Goal: Task Accomplishment & Management: Complete application form

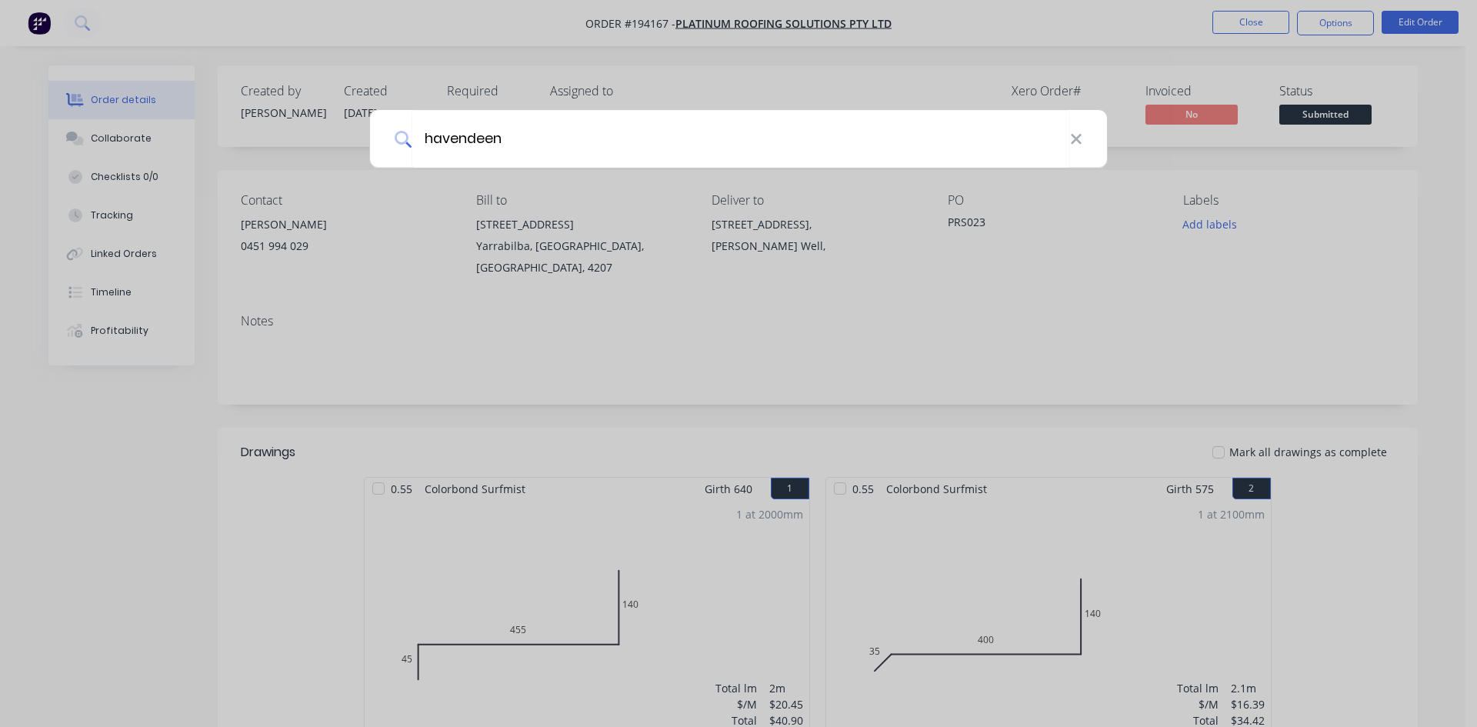
type input "havendeen"
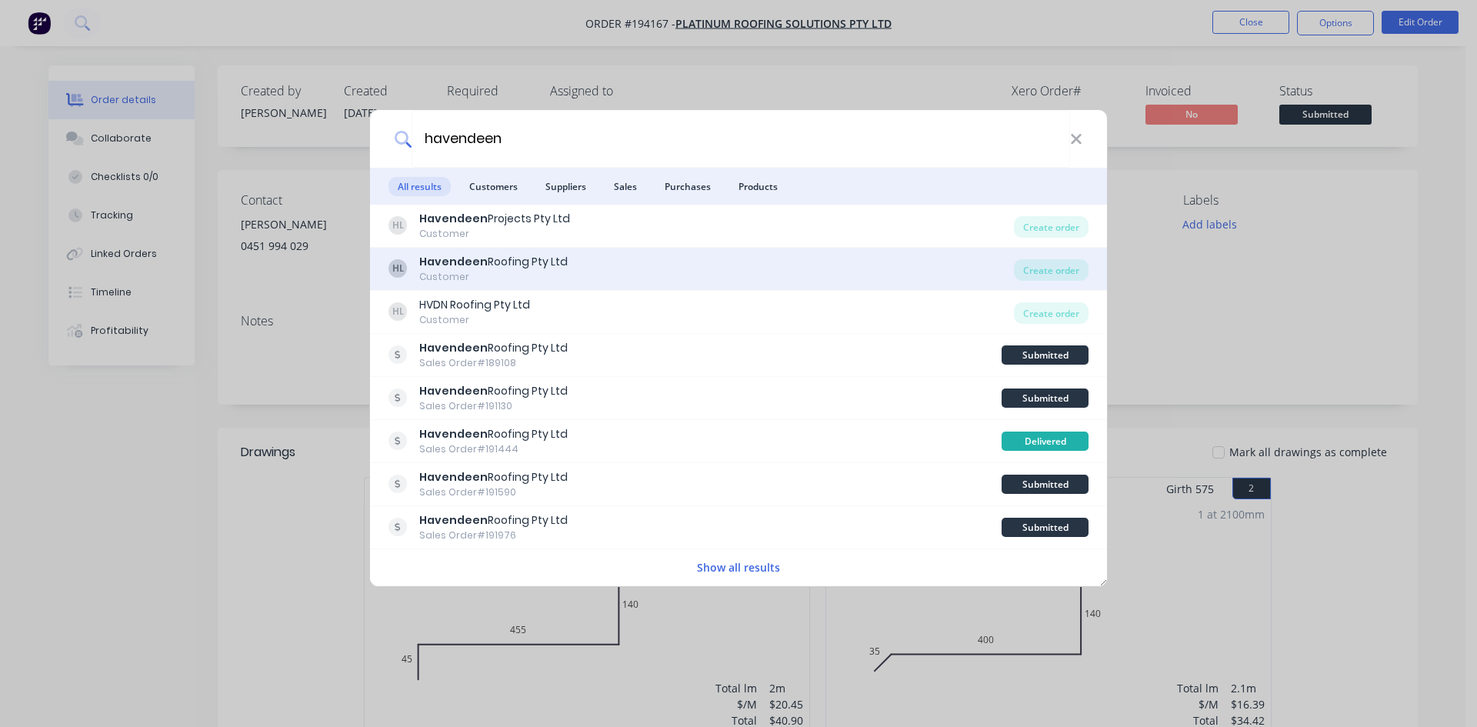
click at [592, 258] on div "HL Havendeen Roofing Pty Ltd Customer" at bounding box center [700, 269] width 625 height 30
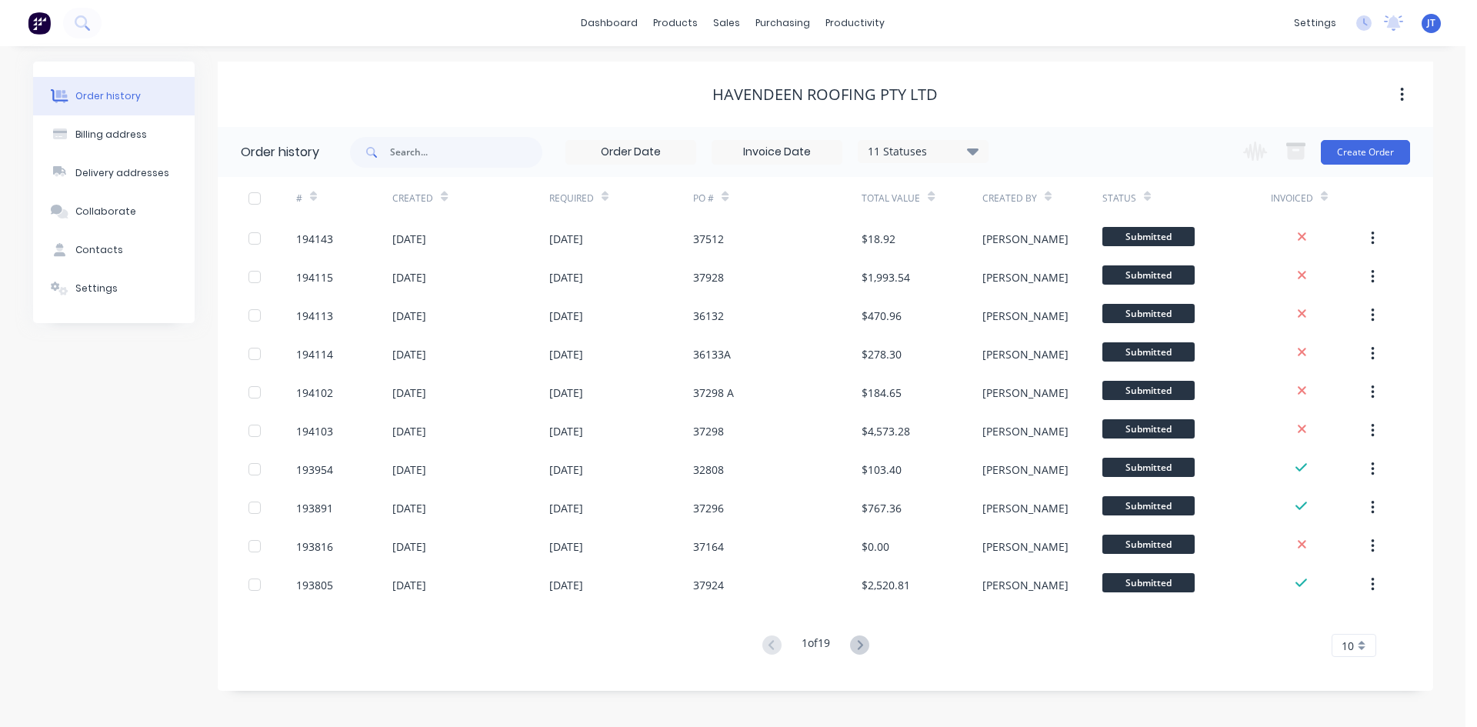
click at [1337, 168] on div "Change order status Submitted Manufactured Ready for pick up Slitting Delivered…" at bounding box center [1321, 152] width 175 height 50
click at [1350, 140] on button "Create Order" at bounding box center [1365, 152] width 89 height 25
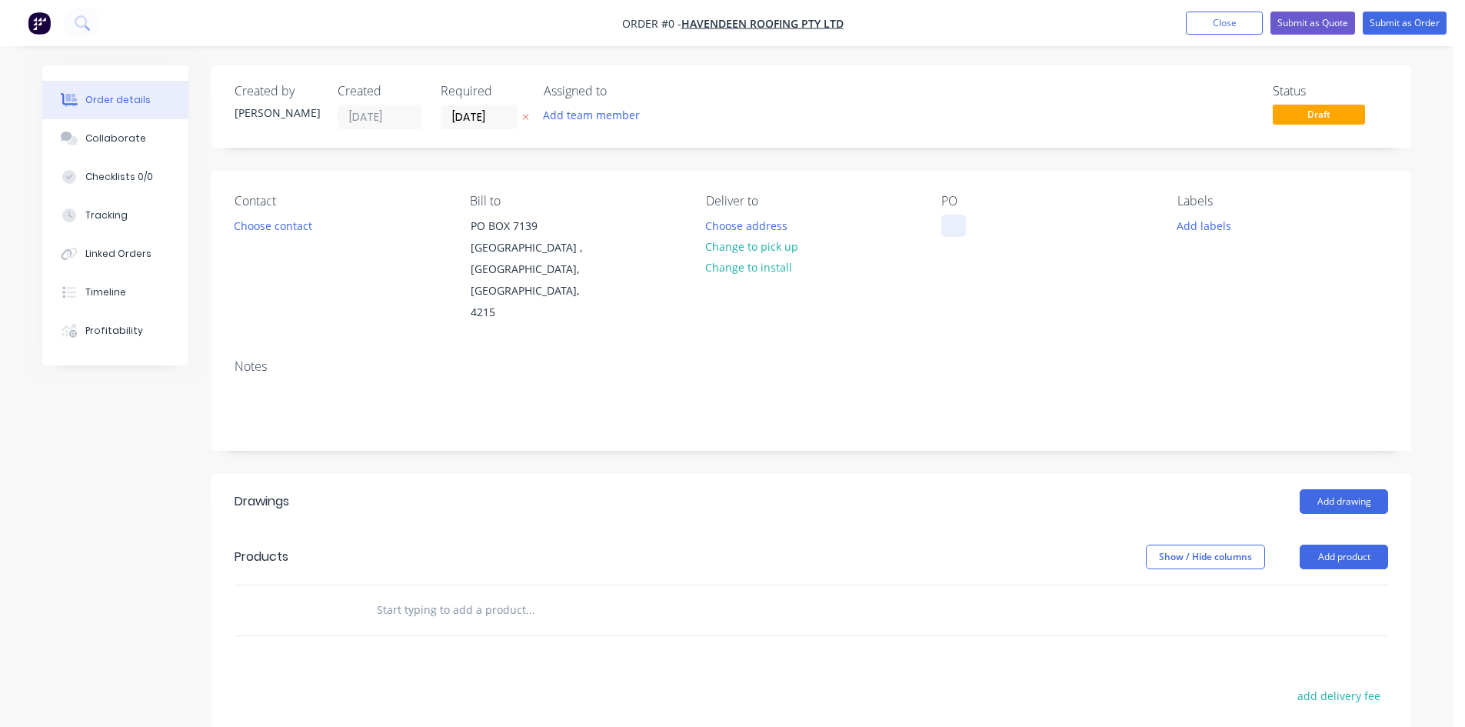
click at [951, 230] on div at bounding box center [953, 226] width 25 height 22
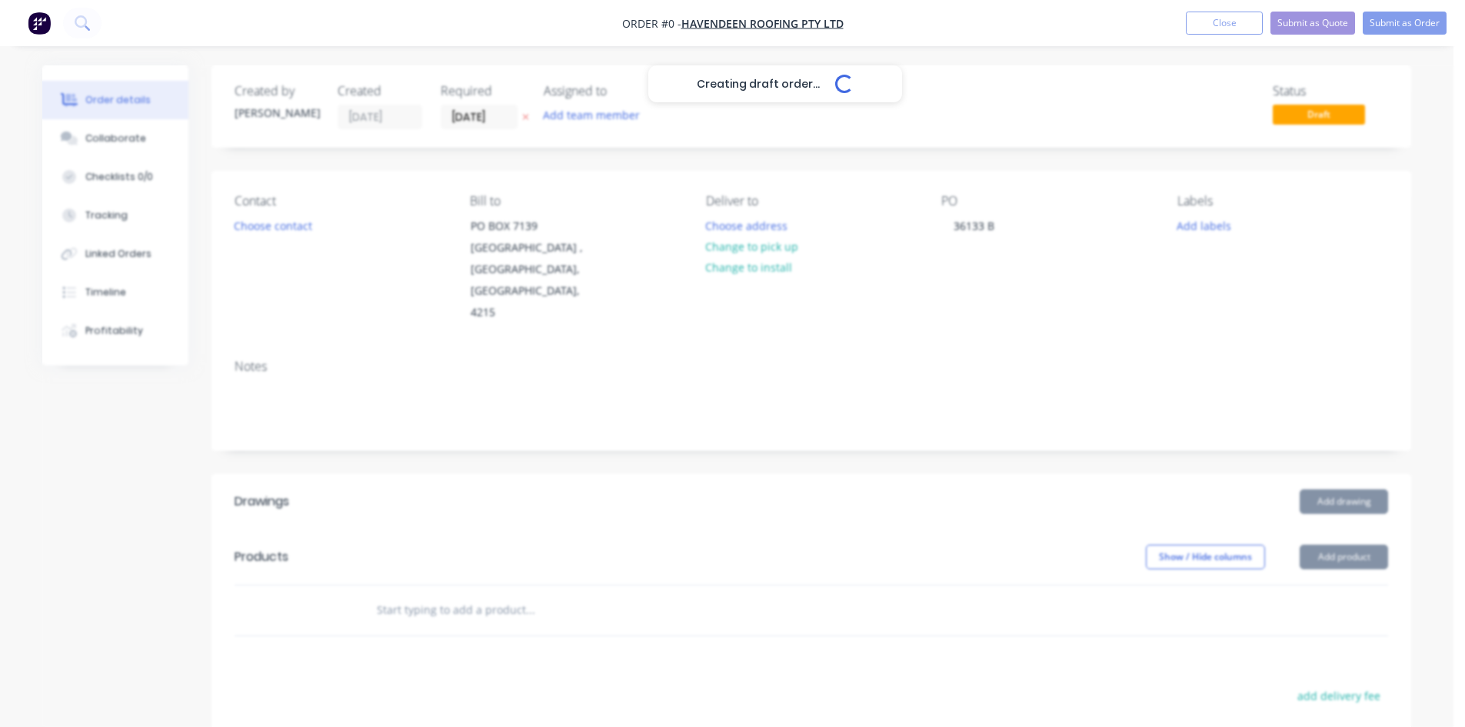
click at [1040, 149] on div "Creating draft order... Loading... Order details Collaborate Checklists 0/0 Tra…" at bounding box center [727, 546] width 1400 height 963
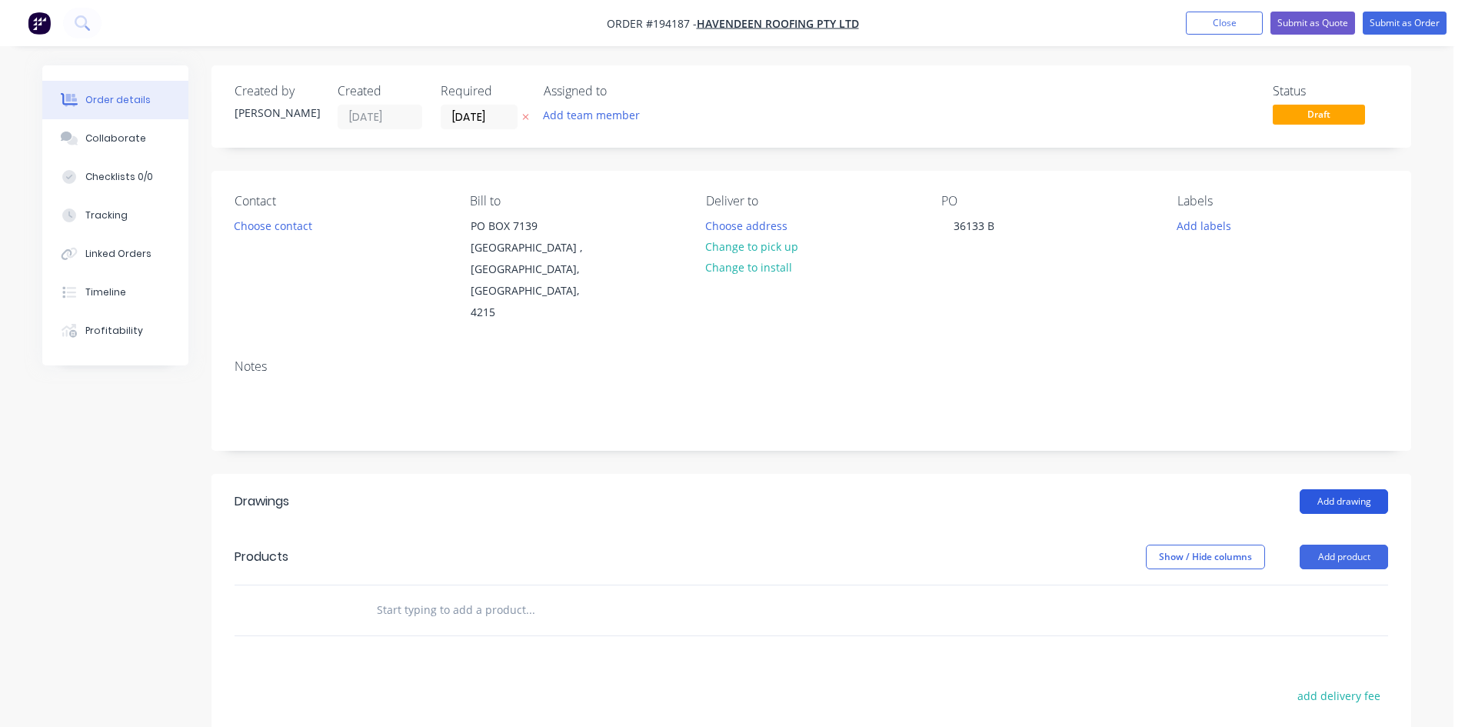
click at [1340, 489] on button "Add drawing" at bounding box center [1344, 501] width 88 height 25
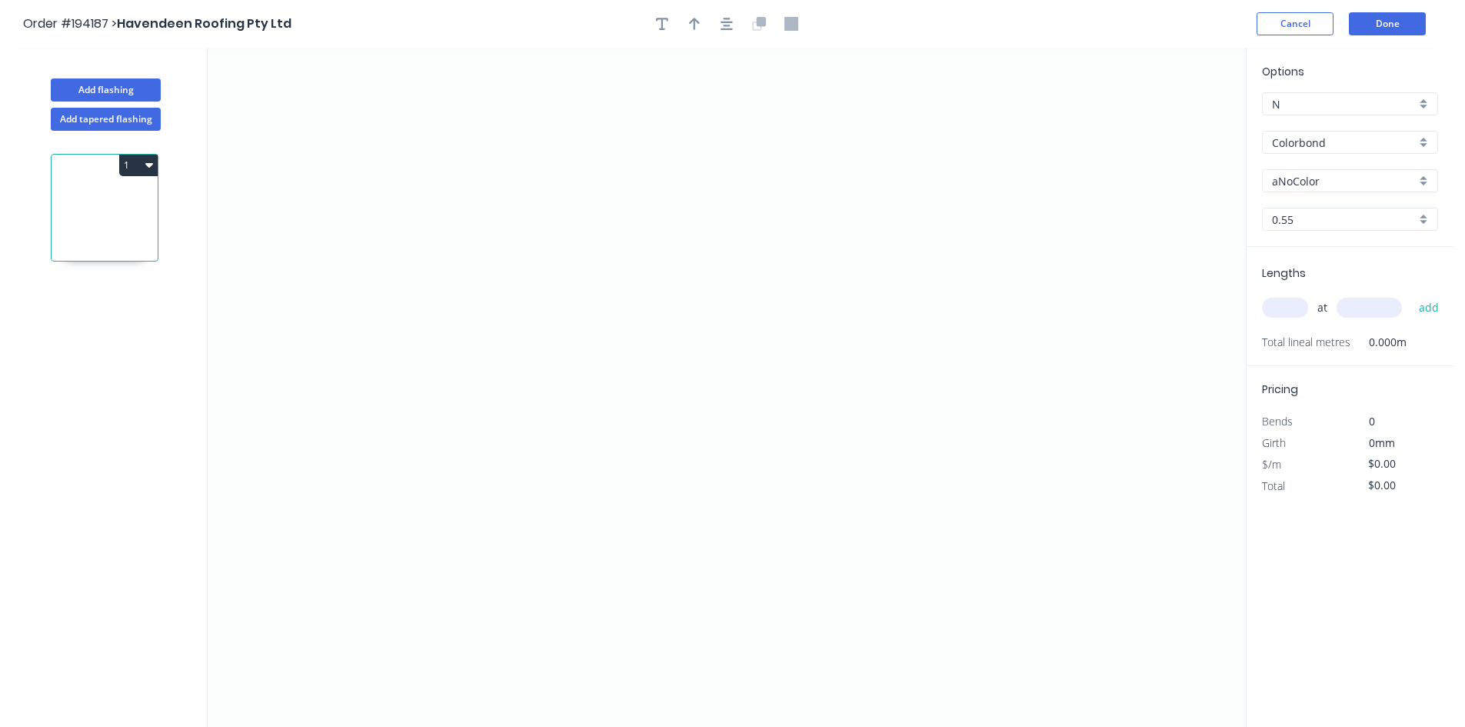
click at [1293, 152] on div "Colorbond" at bounding box center [1350, 142] width 176 height 23
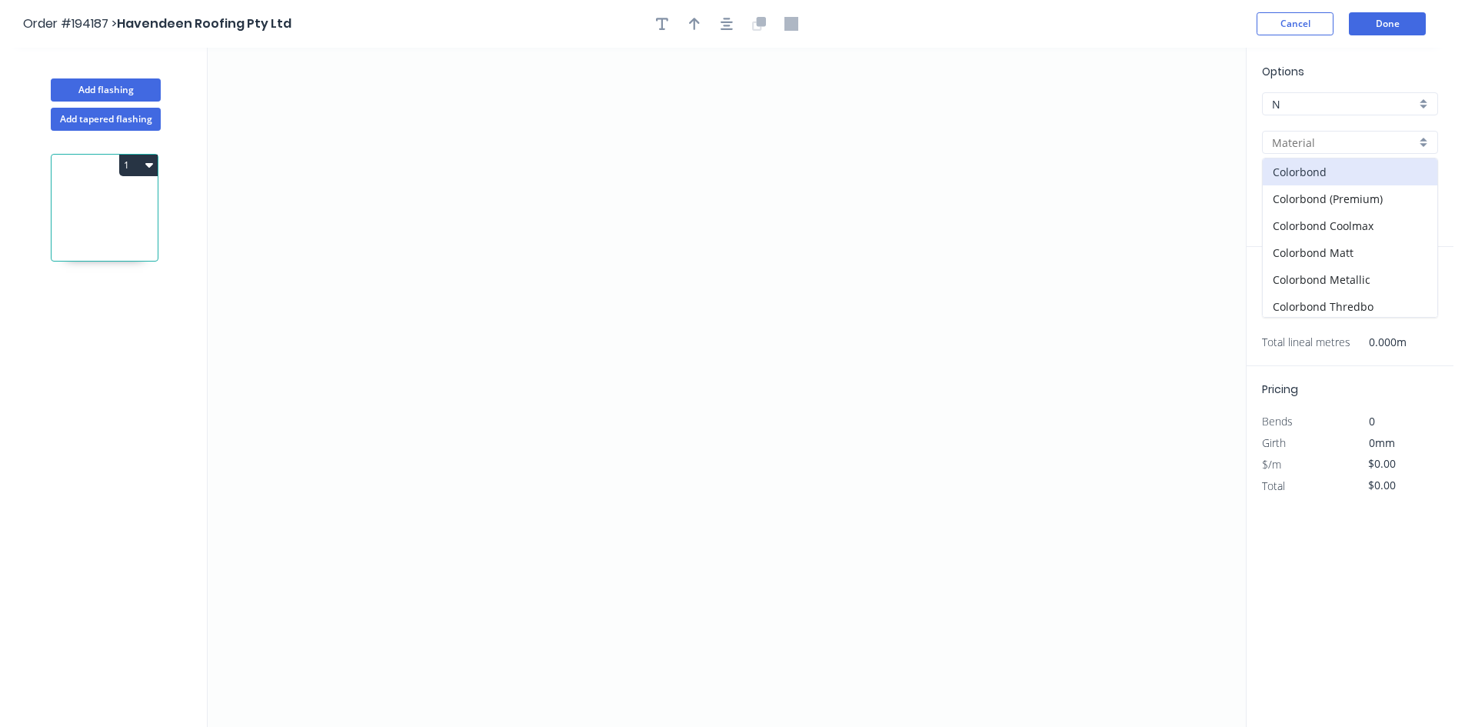
click at [1334, 138] on input "text" at bounding box center [1344, 143] width 144 height 16
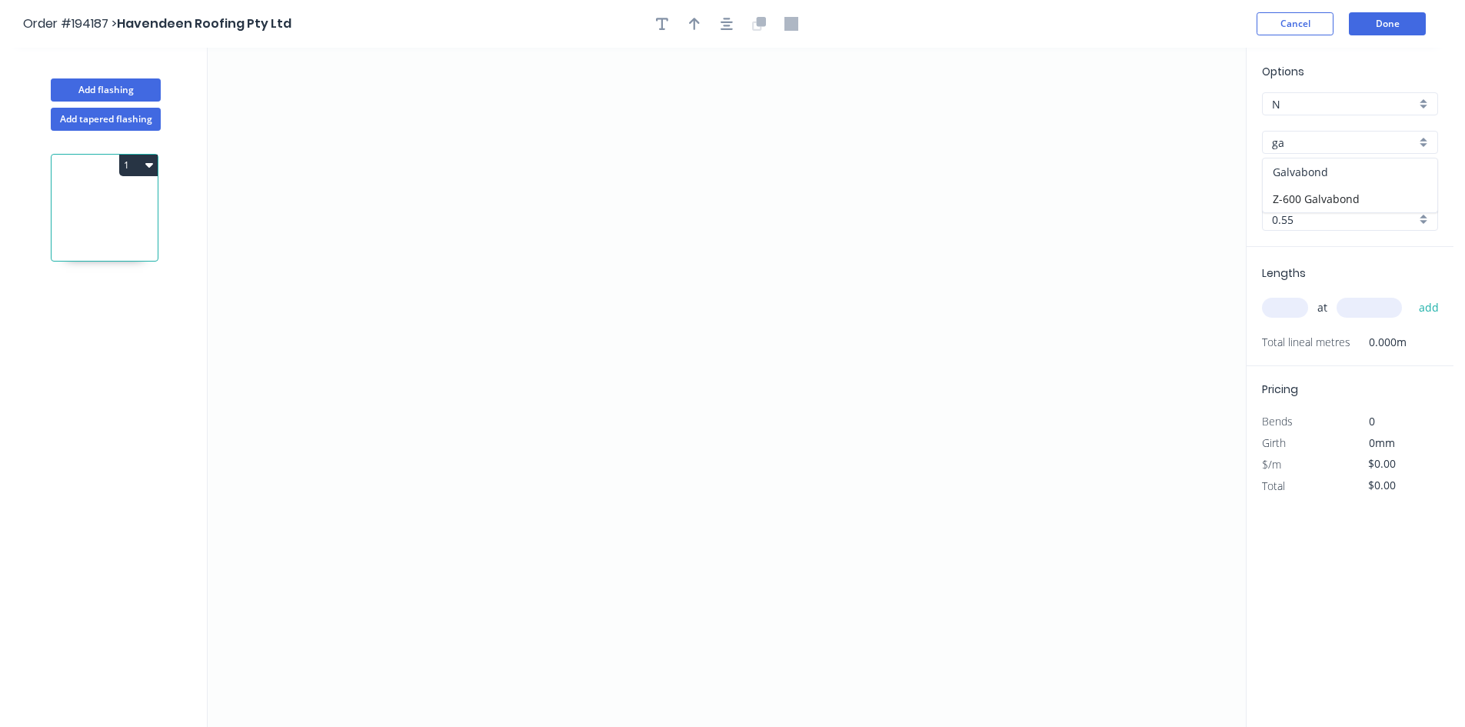
click at [1323, 164] on div "Galvabond" at bounding box center [1350, 171] width 175 height 27
type input "Galvabond"
click at [1319, 211] on input "0.55" at bounding box center [1344, 219] width 144 height 16
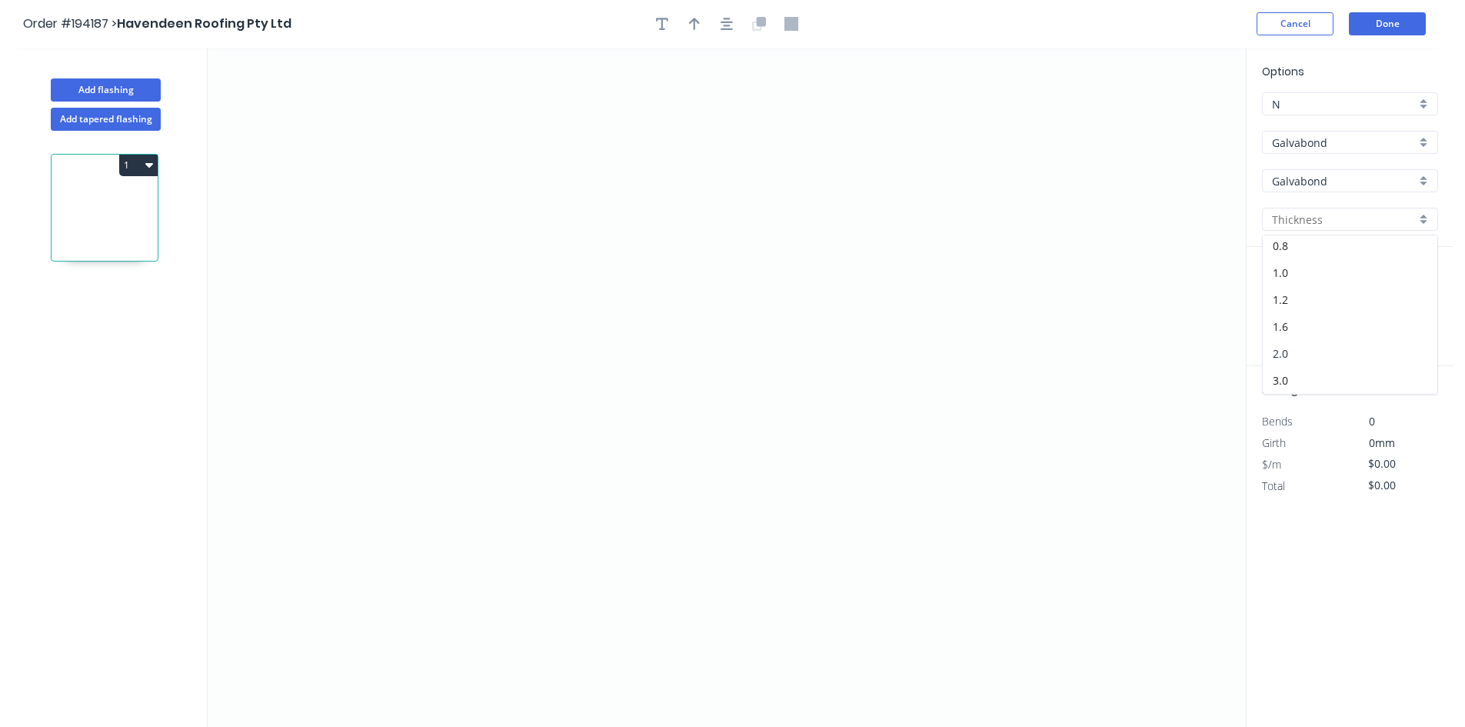
click at [1334, 354] on div "2.0" at bounding box center [1350, 353] width 175 height 27
type input "2.0"
click at [485, 551] on icon "0" at bounding box center [727, 387] width 1038 height 679
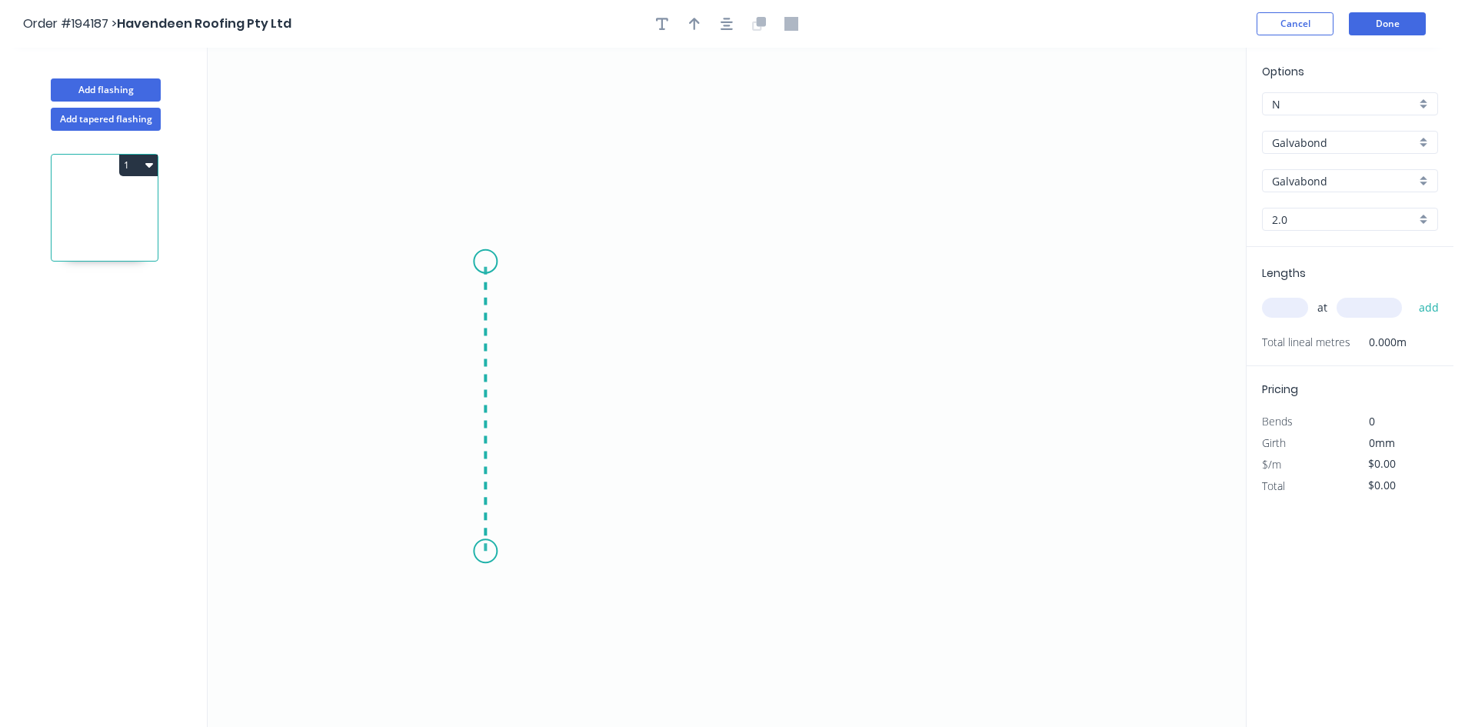
click at [481, 261] on icon "0" at bounding box center [727, 387] width 1038 height 679
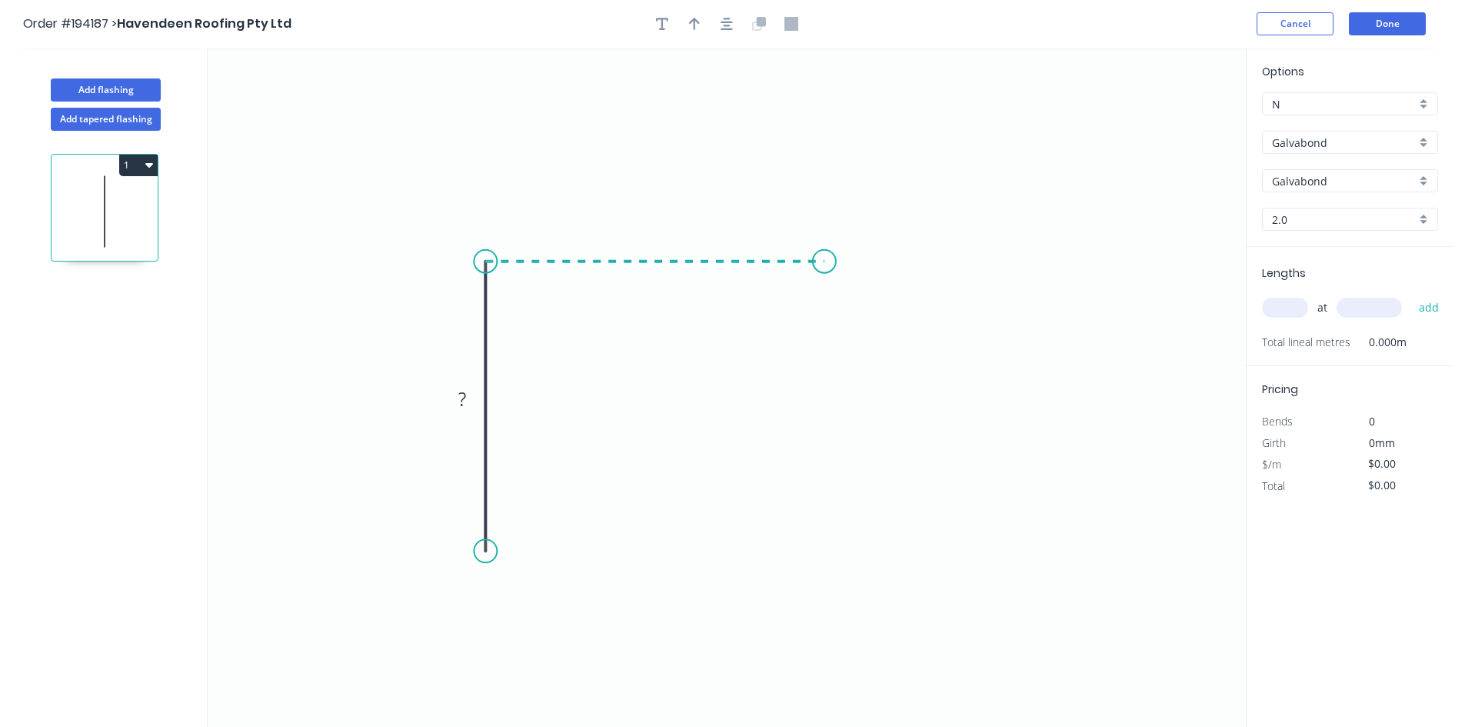
click at [824, 263] on icon "0 ?" at bounding box center [727, 387] width 1038 height 679
click at [461, 398] on tspan "?" at bounding box center [462, 398] width 8 height 25
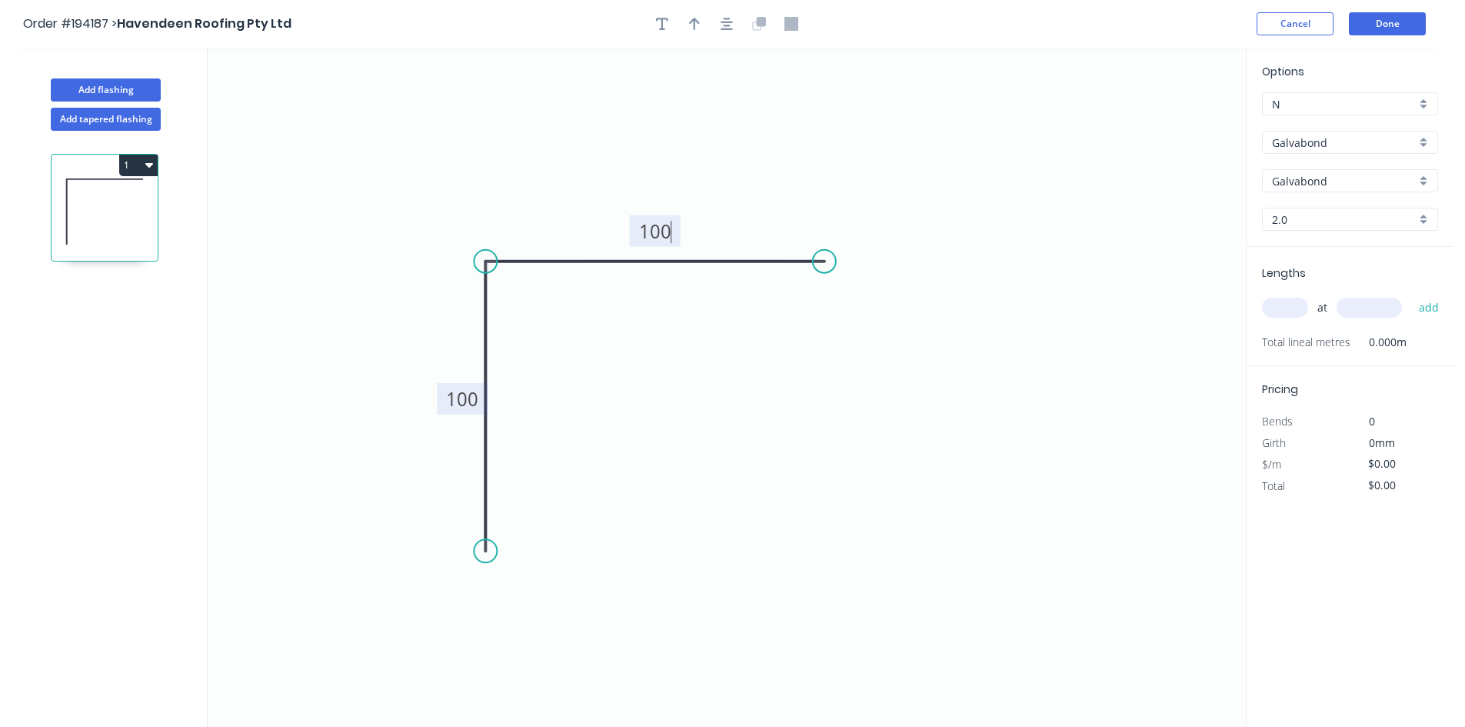
type input "$17.12"
click at [1300, 311] on input "text" at bounding box center [1285, 308] width 46 height 20
type input "4"
type input "2800"
click at [1411, 295] on button "add" at bounding box center [1429, 308] width 36 height 26
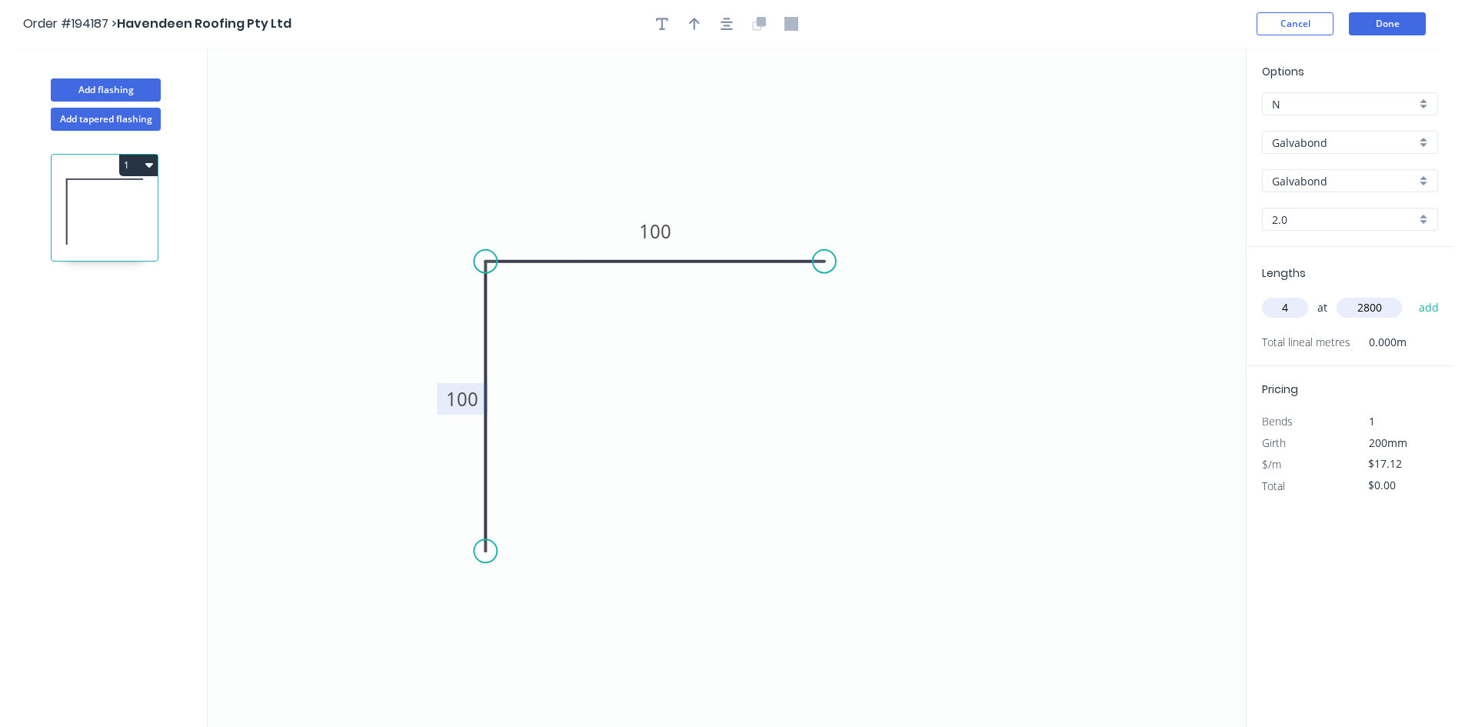
type input "$191.74"
click at [122, 92] on button "Add flashing" at bounding box center [106, 89] width 110 height 23
type input "$0.00"
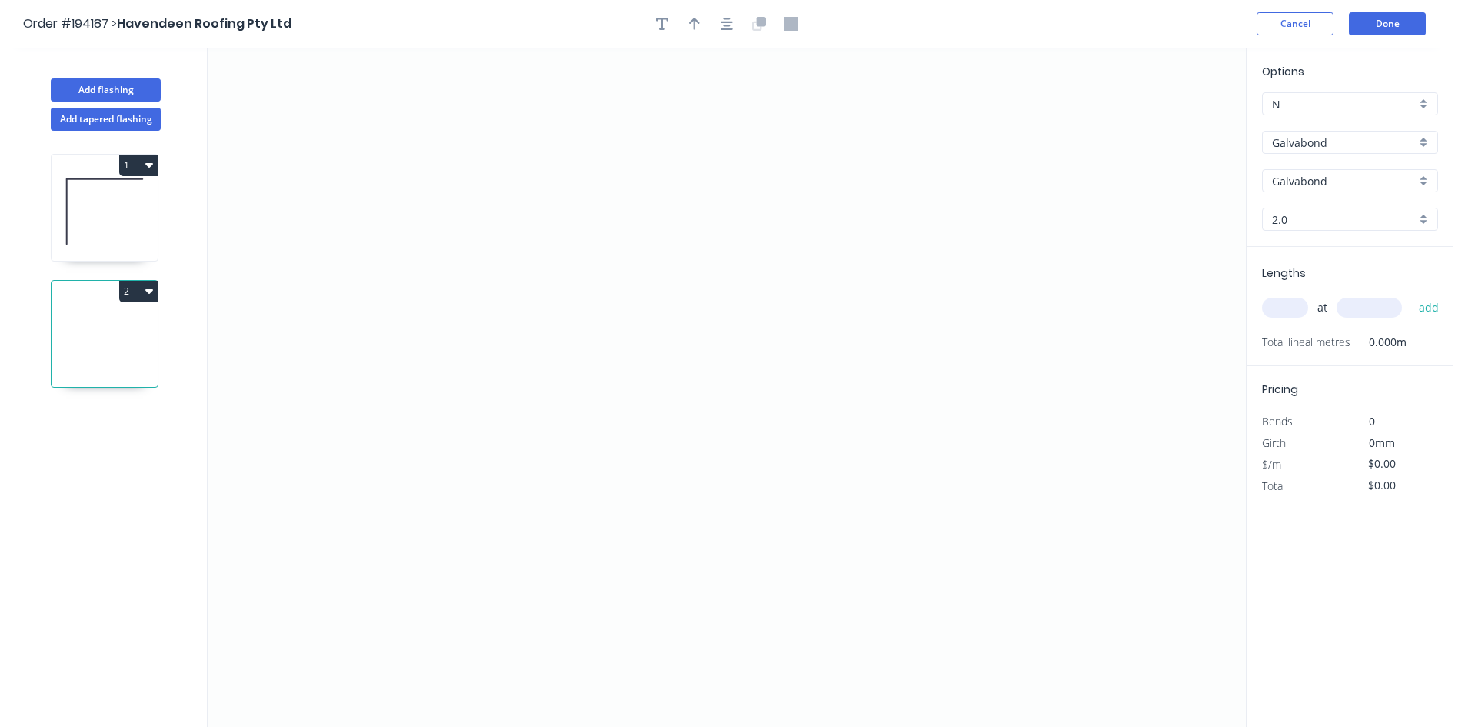
click at [1300, 231] on div "Options N N Galvabond Galvabond Z-600 Galvabond Galvabond Galvabond 2.0 2.0" at bounding box center [1350, 155] width 207 height 184
click at [1294, 225] on input "2.0" at bounding box center [1344, 219] width 144 height 16
click at [1243, 369] on icon "0" at bounding box center [727, 387] width 1038 height 679
type input "2.0"
click at [1297, 201] on div "Options N N Galvabond Galvabond Z-600 Galvabond Galvabond Galvabond 2.0 2.0" at bounding box center [1350, 155] width 207 height 184
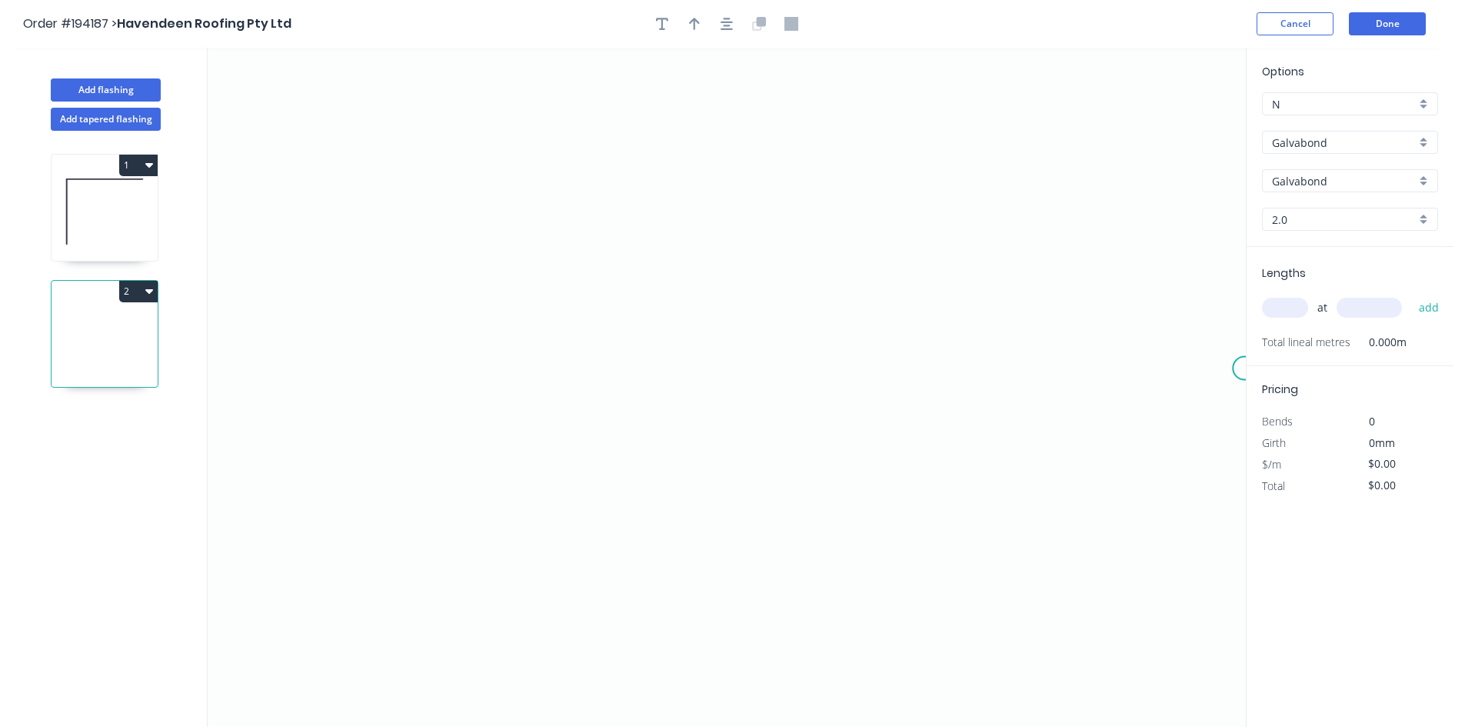
click at [1299, 218] on input "2.0" at bounding box center [1344, 219] width 144 height 16
click at [1307, 358] on div "1.6" at bounding box center [1350, 356] width 175 height 27
type input "1.6"
click at [1250, 383] on div "Delete point" at bounding box center [1320, 387] width 155 height 32
click at [355, 582] on icon "0" at bounding box center [727, 387] width 1038 height 679
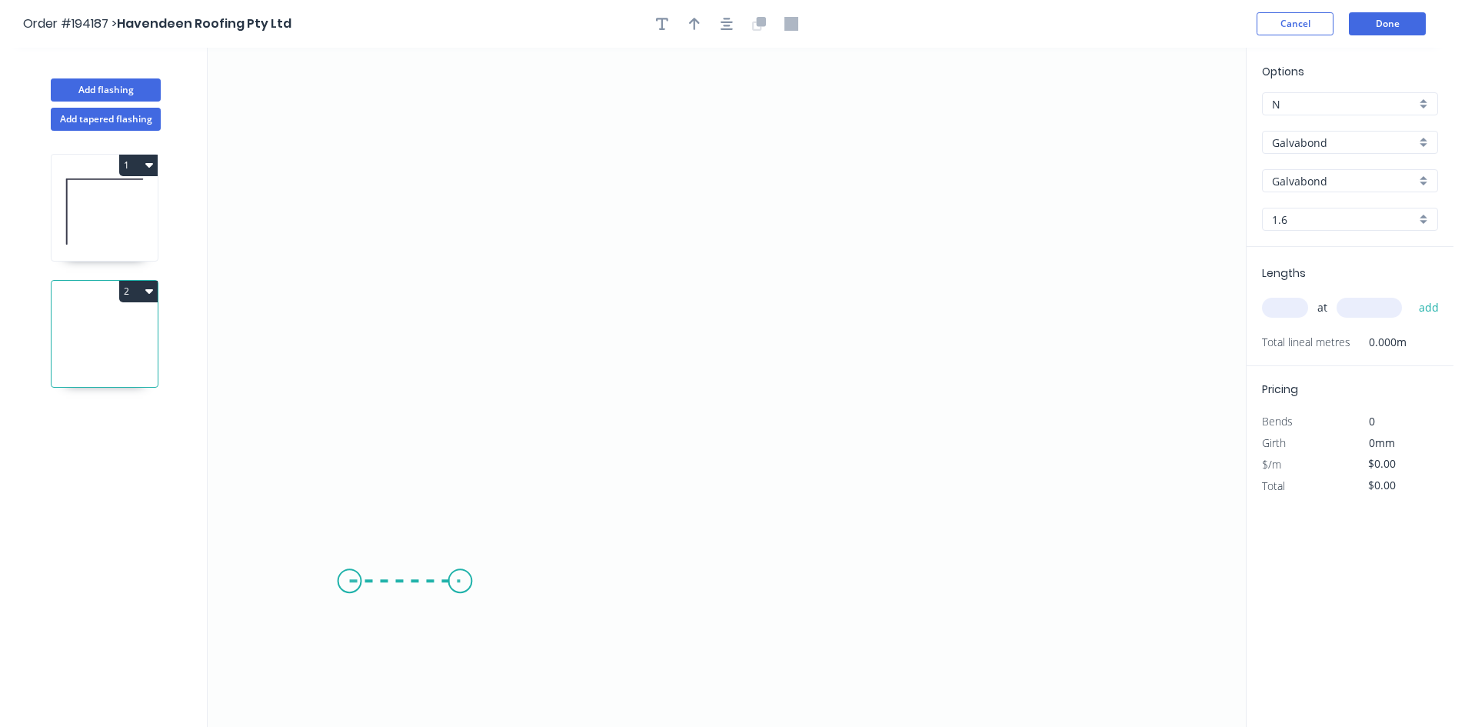
drag, startPoint x: 460, startPoint y: 588, endPoint x: 478, endPoint y: 434, distance: 154.8
click at [460, 585] on icon "0" at bounding box center [727, 387] width 1038 height 679
click at [463, 163] on icon "0 ?" at bounding box center [727, 387] width 1038 height 679
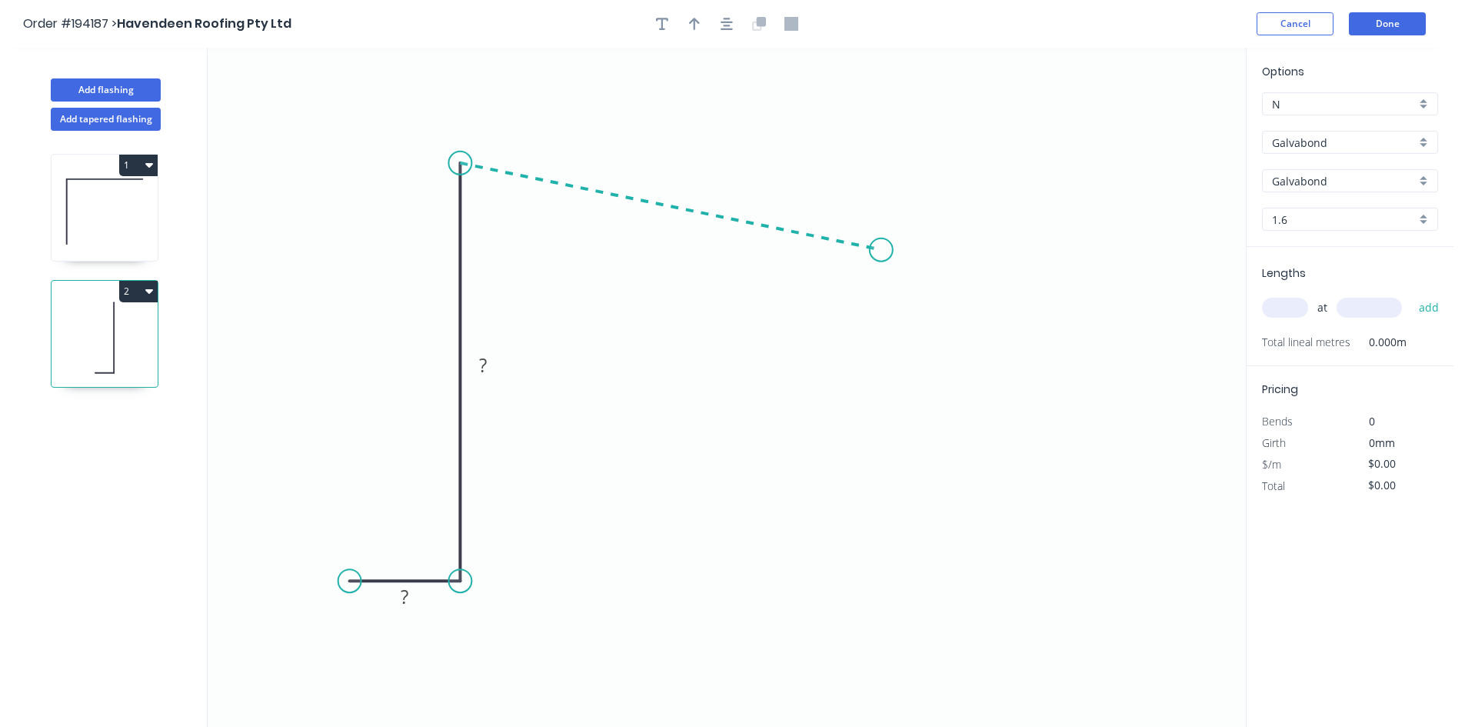
click at [881, 250] on icon "0 ? ?" at bounding box center [727, 387] width 1038 height 679
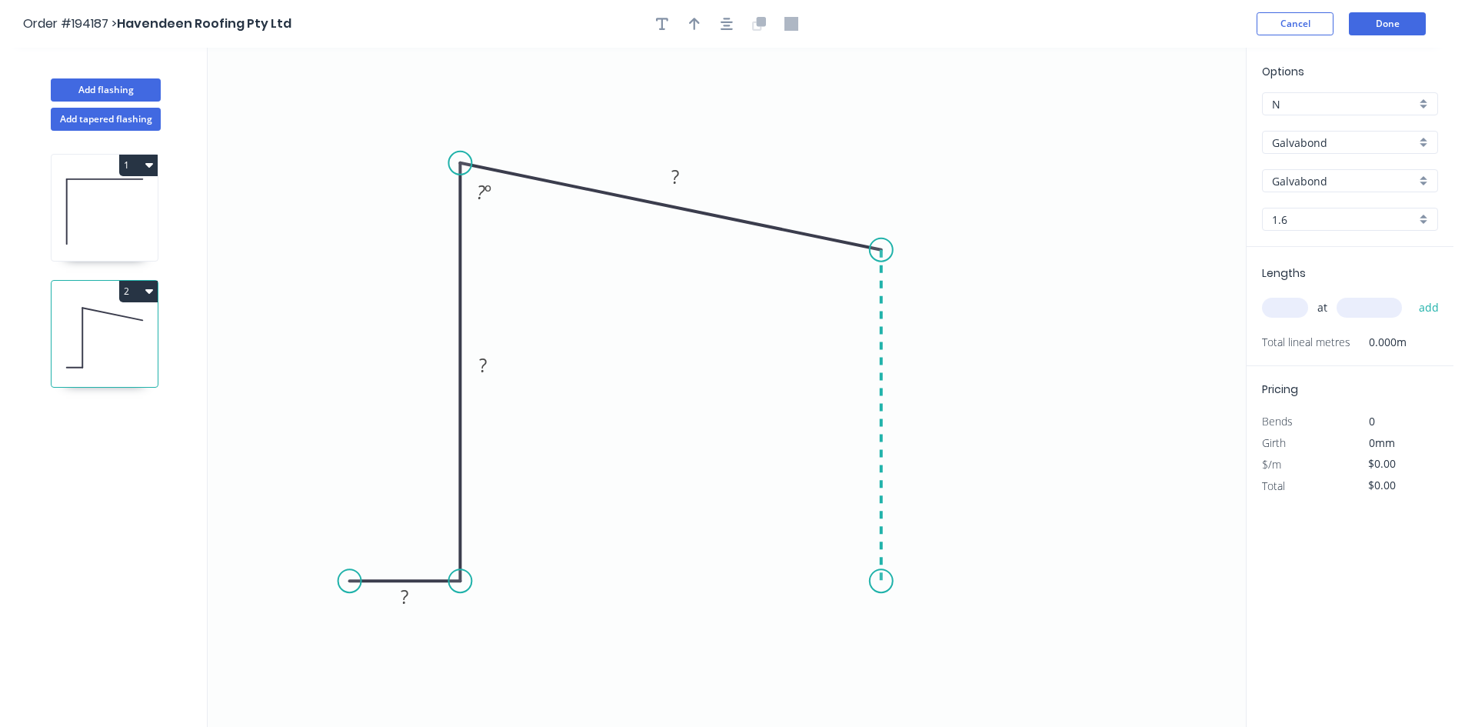
click at [871, 581] on icon "0 ? ? ? ? º" at bounding box center [727, 387] width 1038 height 679
click at [991, 581] on icon "0 ? ? ? ? ? º ? º" at bounding box center [727, 387] width 1038 height 679
click at [991, 581] on circle at bounding box center [990, 580] width 23 height 23
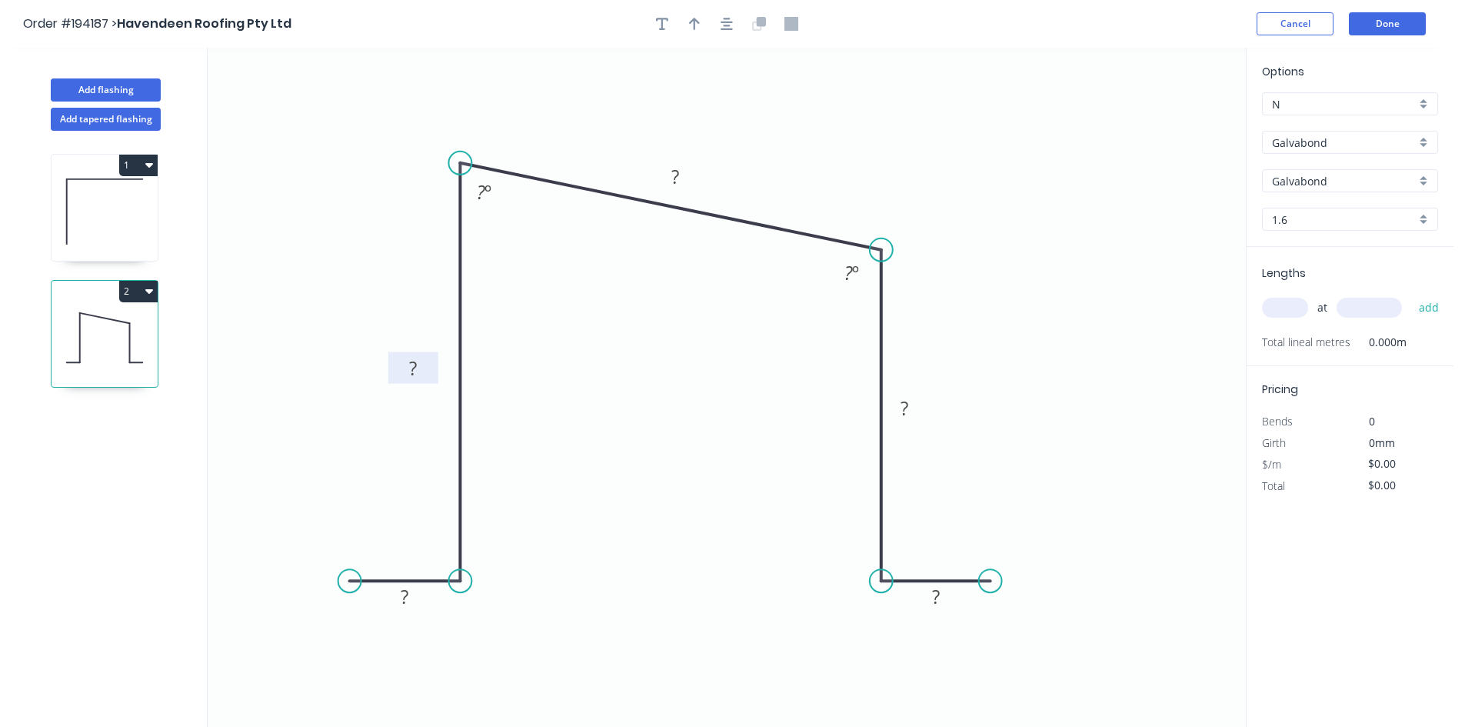
drag, startPoint x: 501, startPoint y: 362, endPoint x: 431, endPoint y: 365, distance: 70.1
click at [431, 365] on rect at bounding box center [413, 368] width 50 height 32
click at [409, 590] on rect at bounding box center [404, 598] width 31 height 22
type input "$48.65"
click at [1296, 312] on input "text" at bounding box center [1285, 308] width 46 height 20
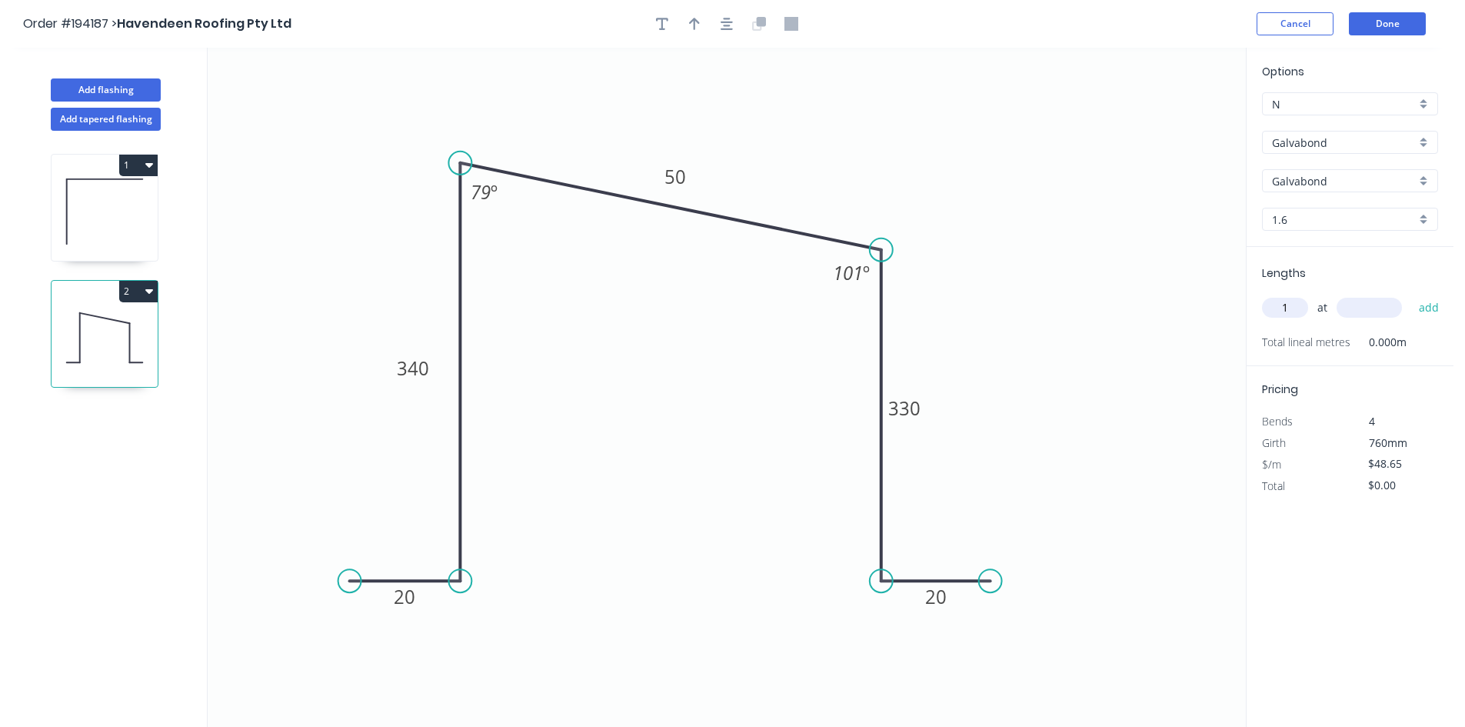
type input "1"
type input "3050"
click at [1411, 295] on button "add" at bounding box center [1429, 308] width 36 height 26
type input "$148.38"
type input "2"
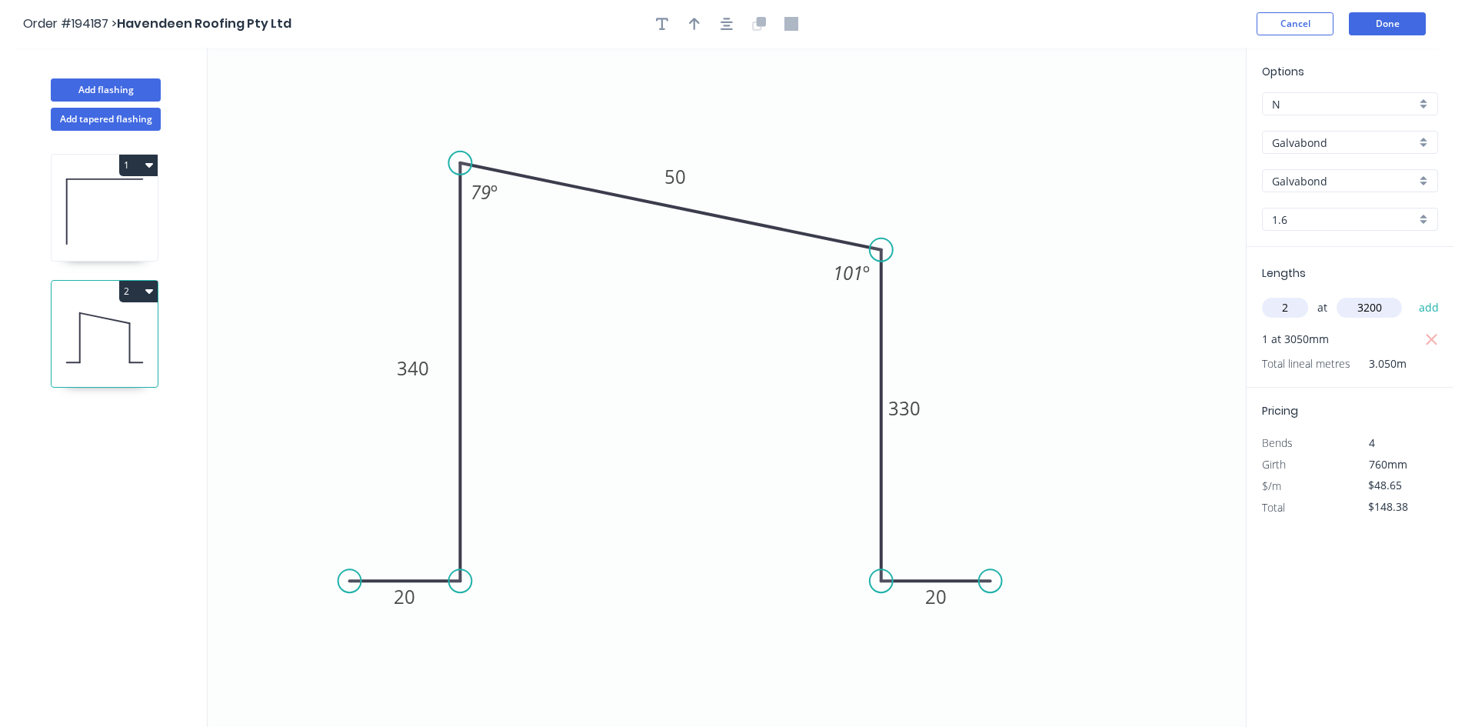
type input "3200"
click at [1411, 295] on button "add" at bounding box center [1429, 308] width 36 height 26
click at [155, 287] on button "2" at bounding box center [138, 292] width 38 height 22
click at [133, 329] on div "Duplicate" at bounding box center [84, 329] width 118 height 22
type input "$0.00"
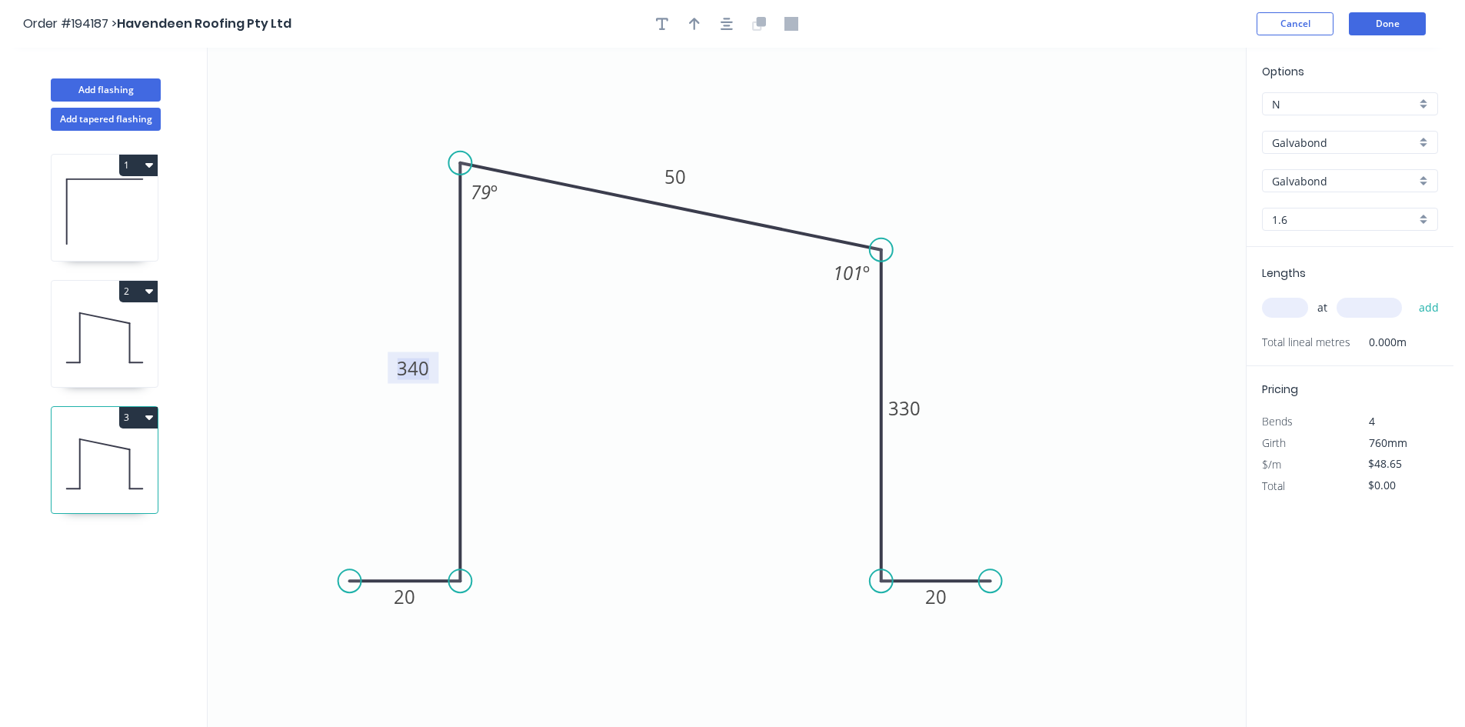
click at [418, 373] on tspan "340" at bounding box center [413, 367] width 32 height 25
type input "$17.66"
click at [1280, 308] on input "text" at bounding box center [1285, 308] width 46 height 20
type input "1"
type input "3050"
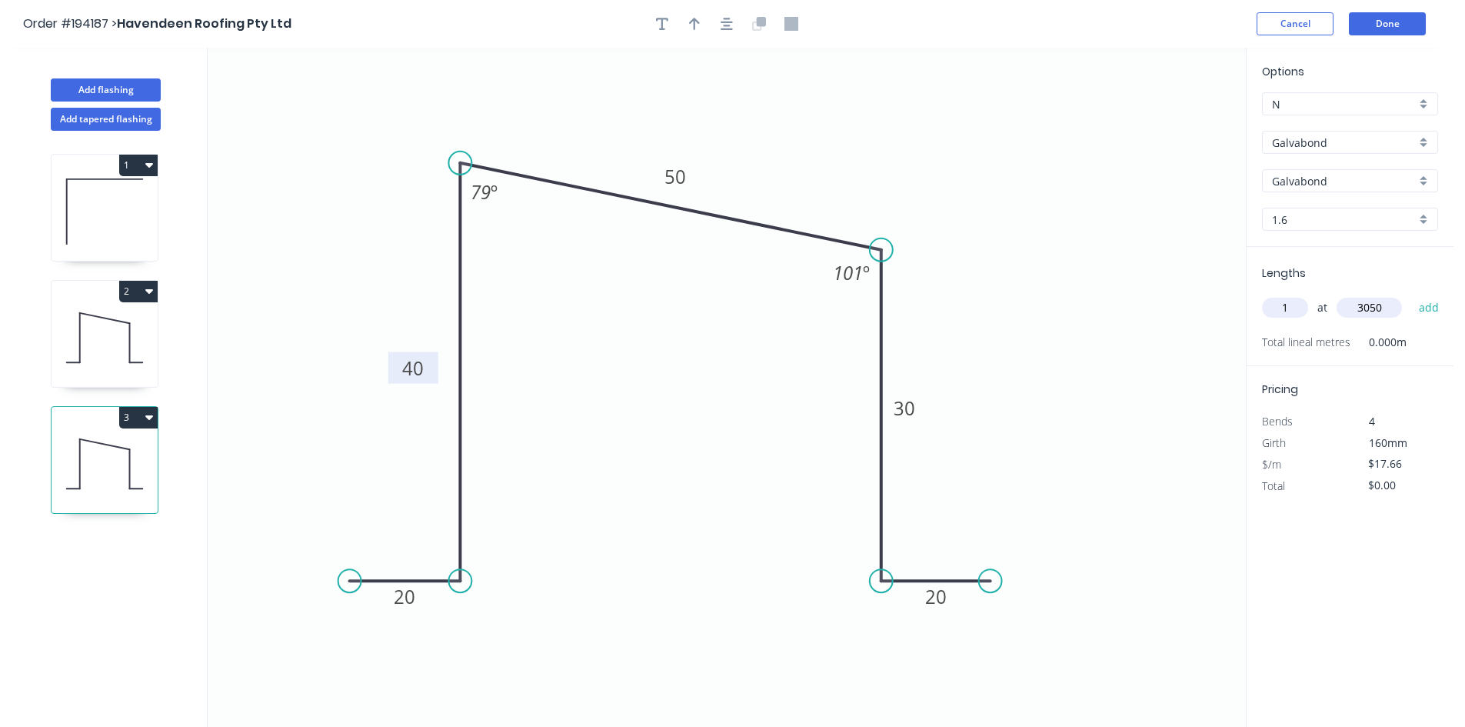
click at [1411, 295] on button "add" at bounding box center [1429, 308] width 36 height 26
type input "$53.86"
type input "2"
type input "3200"
click at [1411, 295] on button "add" at bounding box center [1429, 308] width 36 height 26
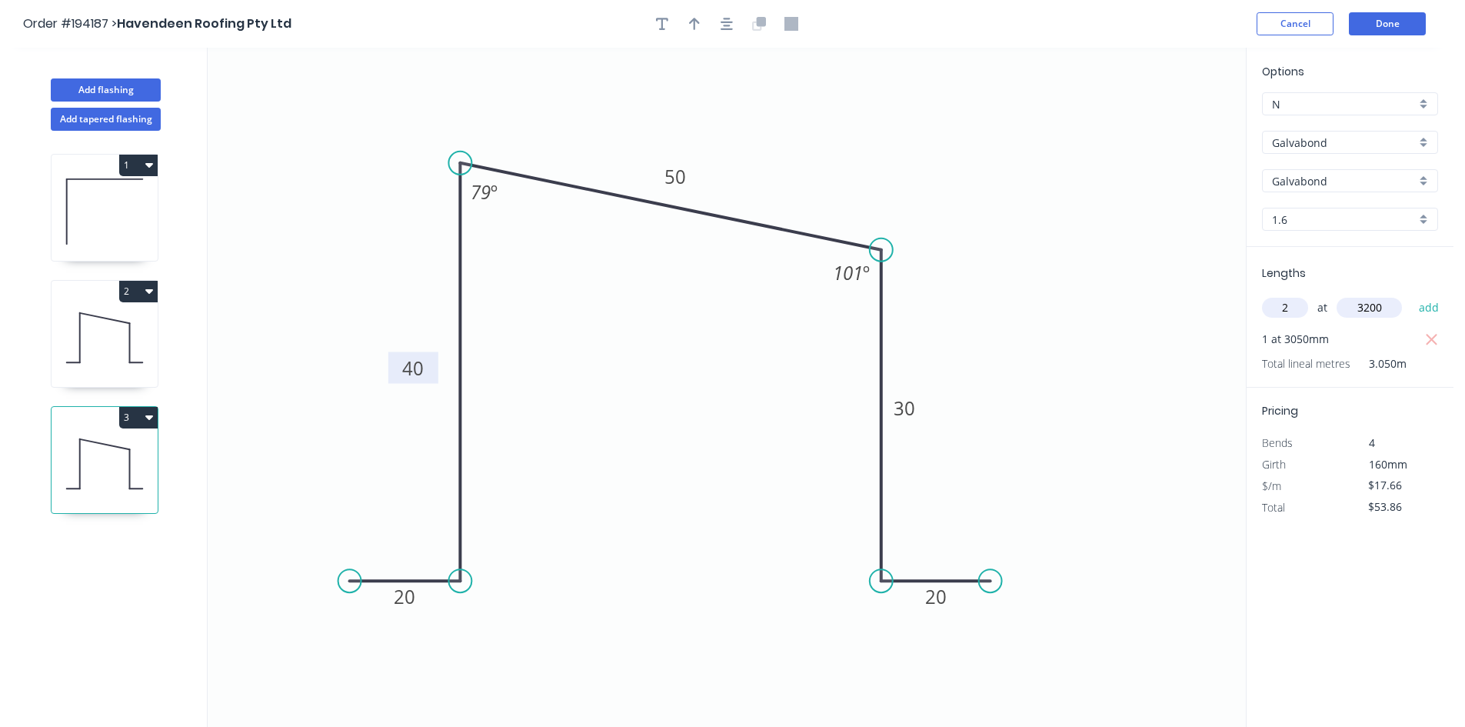
type input "$166.89"
click at [1386, 22] on button "Done" at bounding box center [1387, 23] width 77 height 23
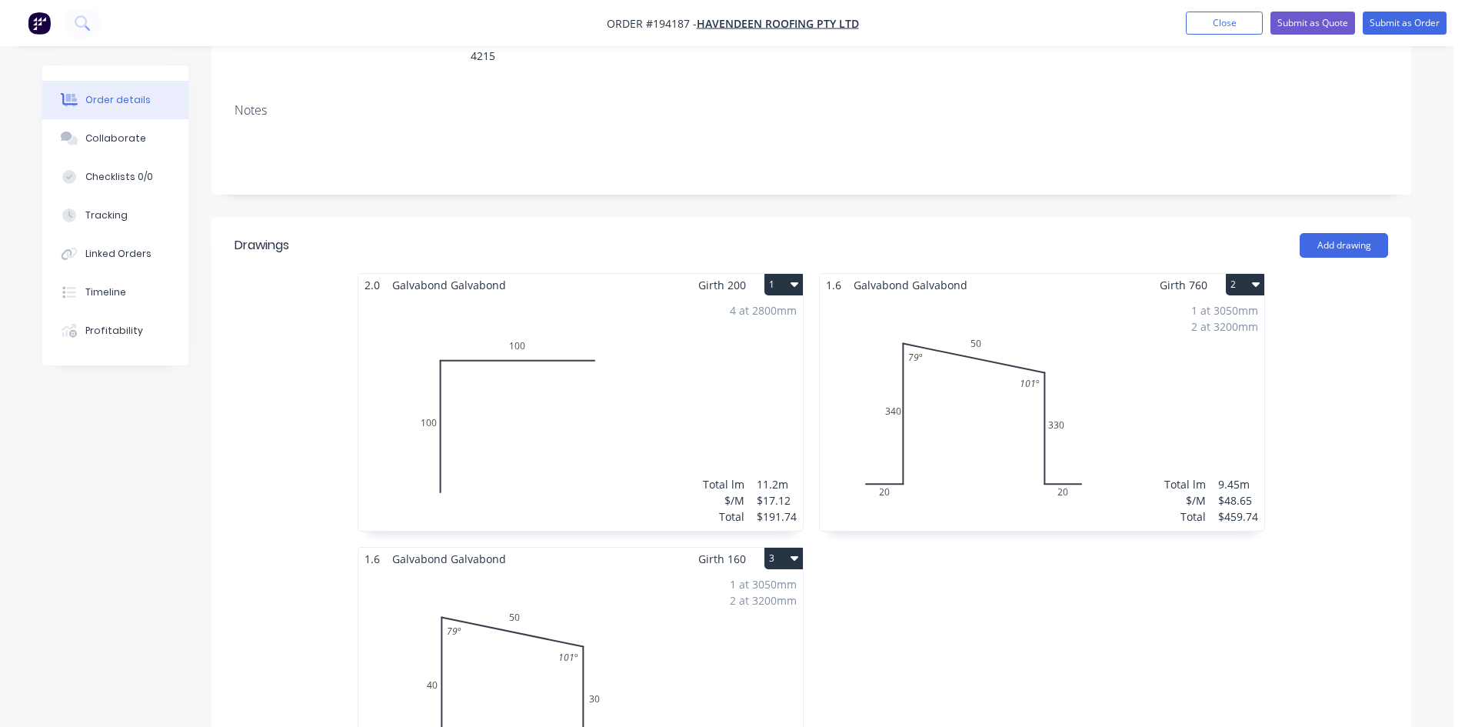
scroll to position [513, 0]
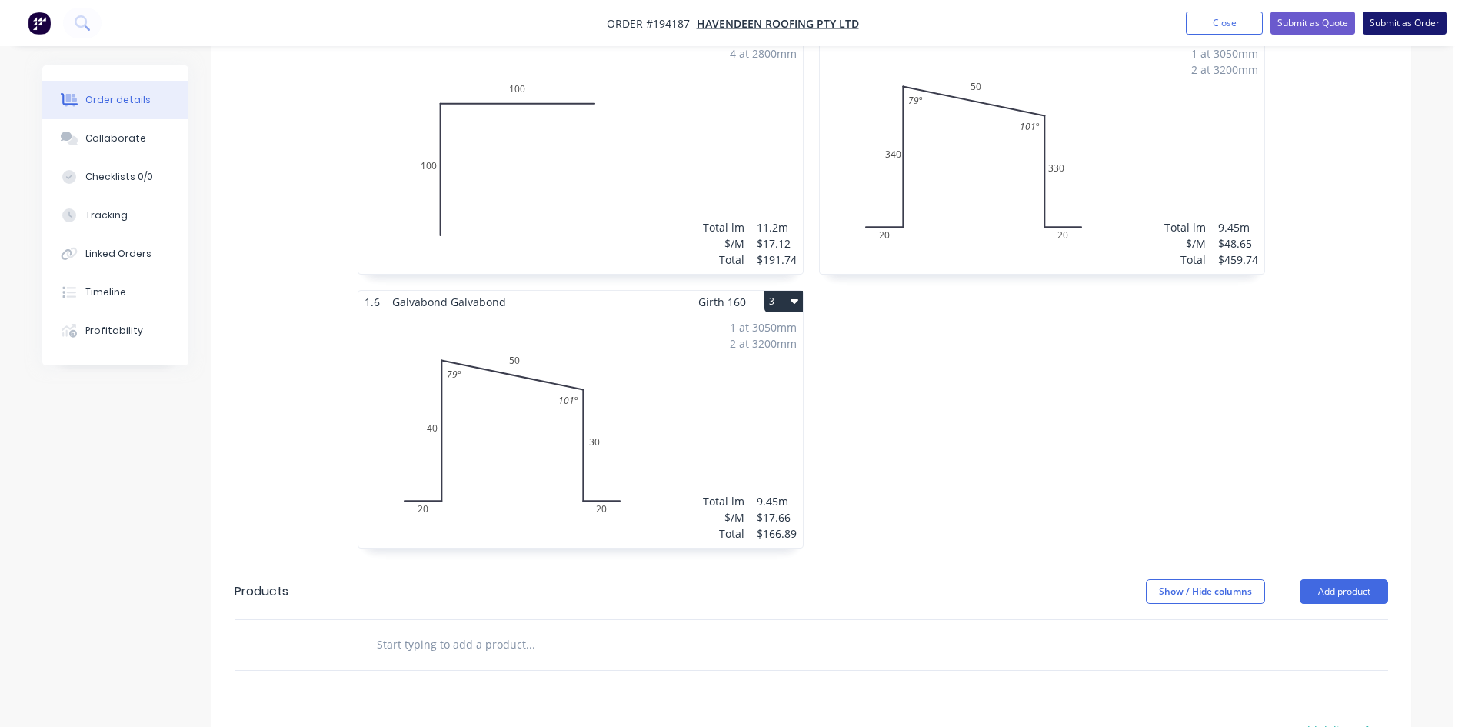
click at [1385, 24] on button "Submit as Order" at bounding box center [1405, 23] width 84 height 23
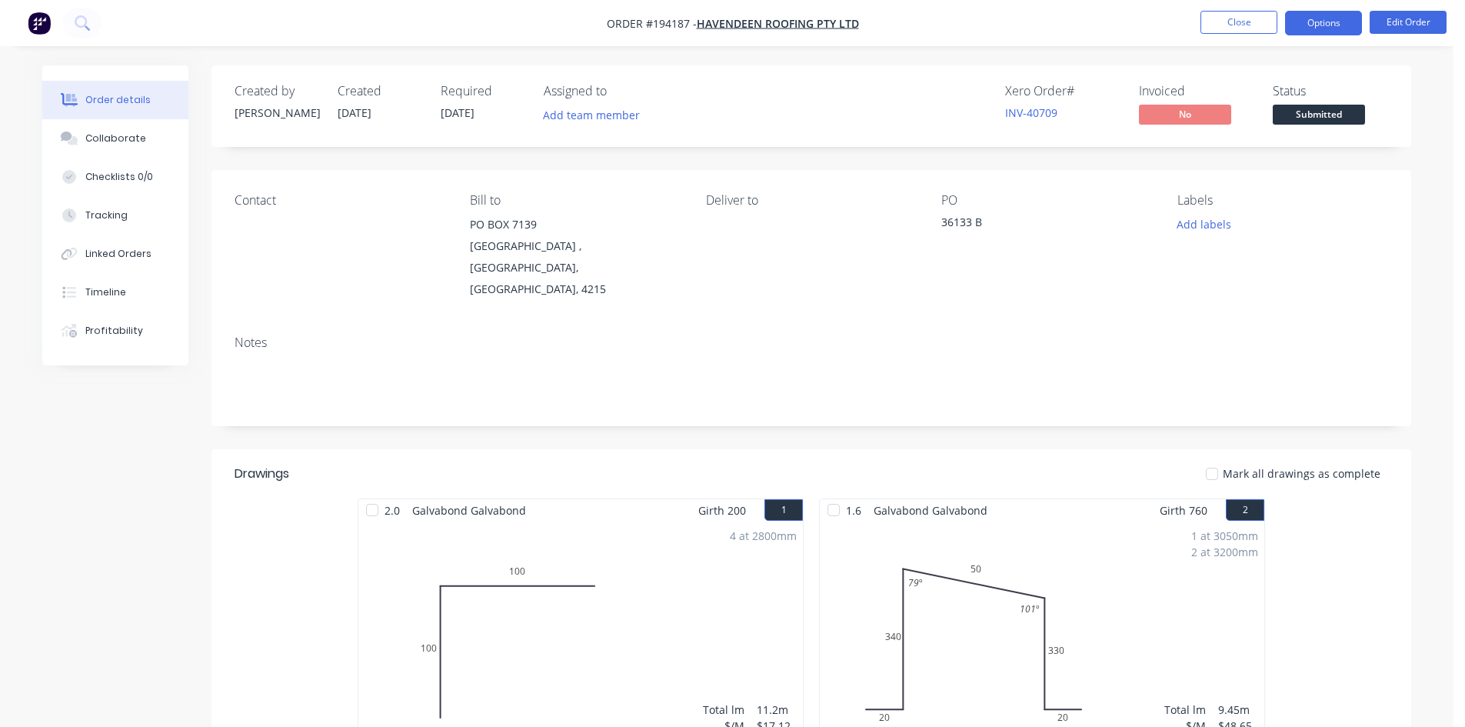
click at [1311, 24] on button "Options" at bounding box center [1323, 23] width 77 height 25
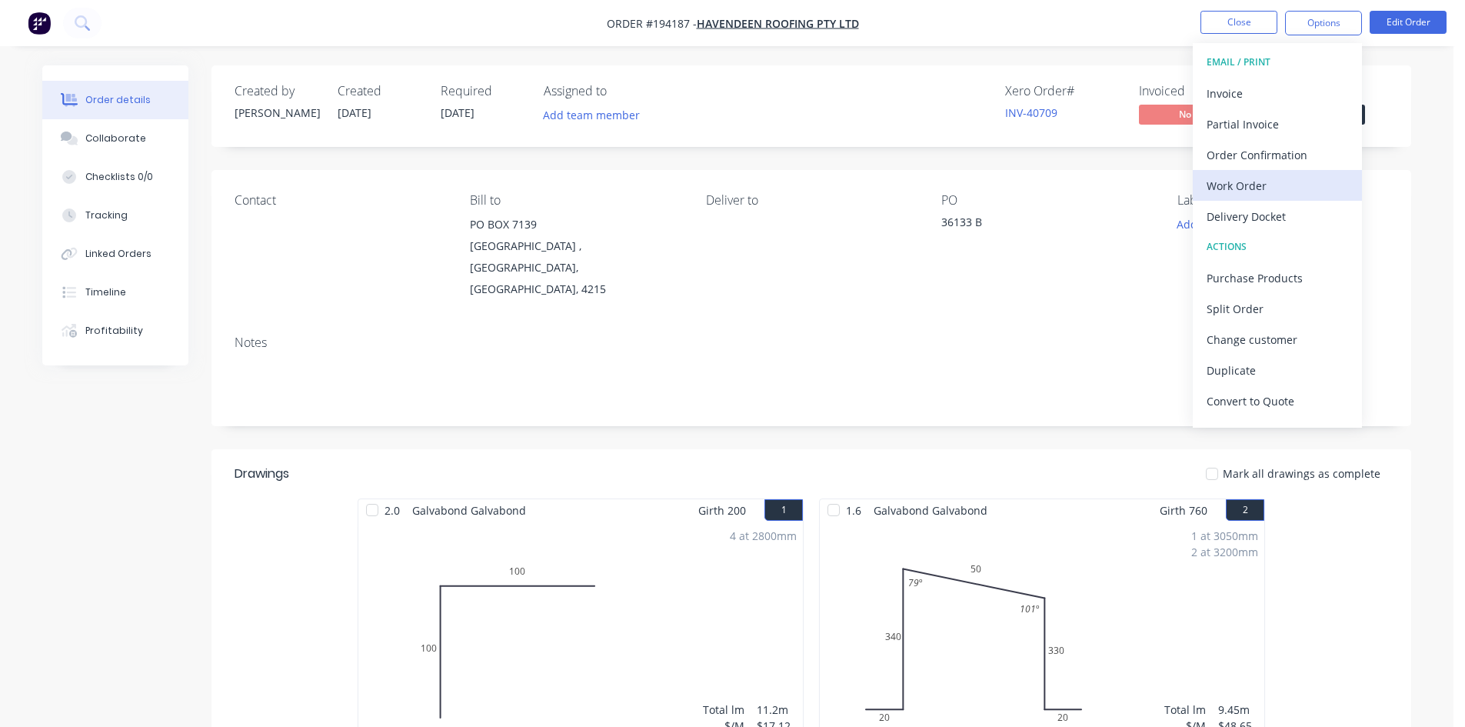
click at [1225, 188] on div "Work Order" at bounding box center [1278, 186] width 142 height 22
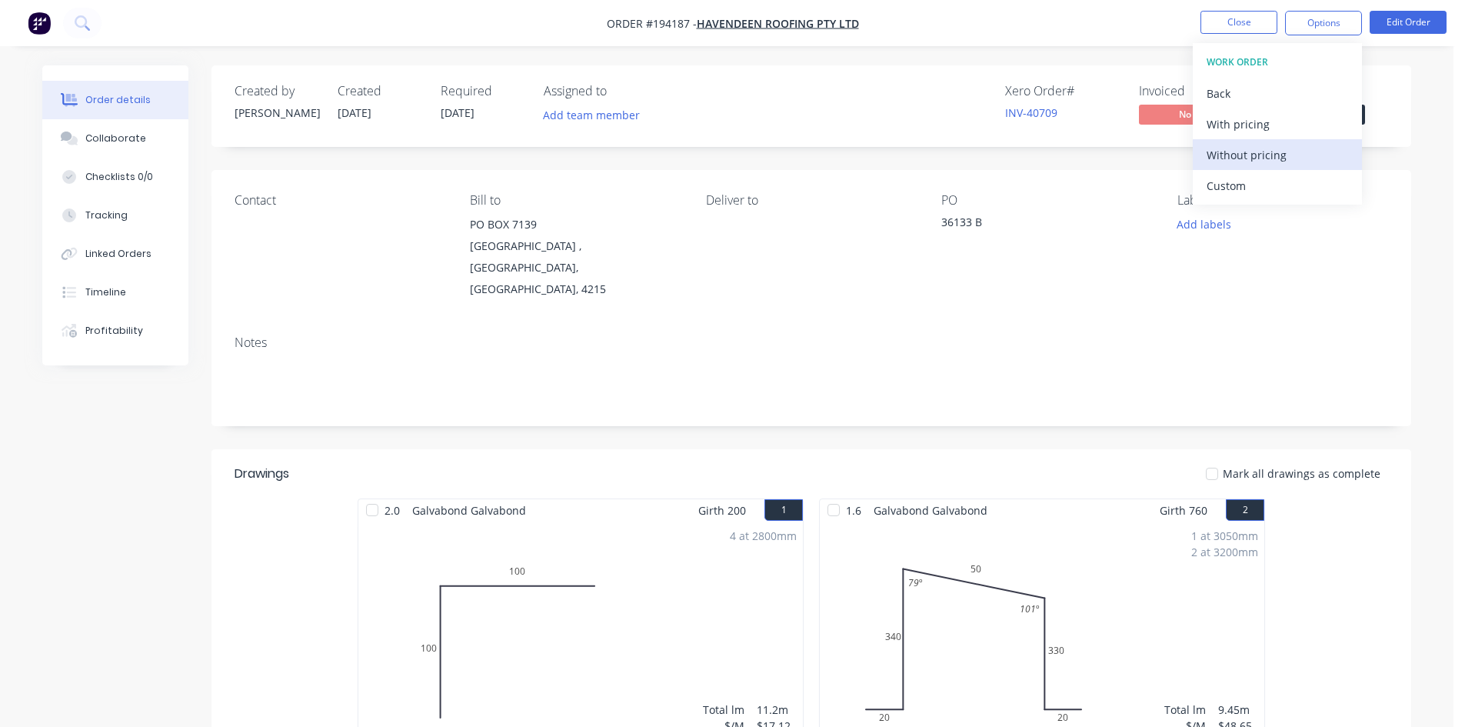
click at [1264, 147] on div "Without pricing" at bounding box center [1278, 155] width 142 height 22
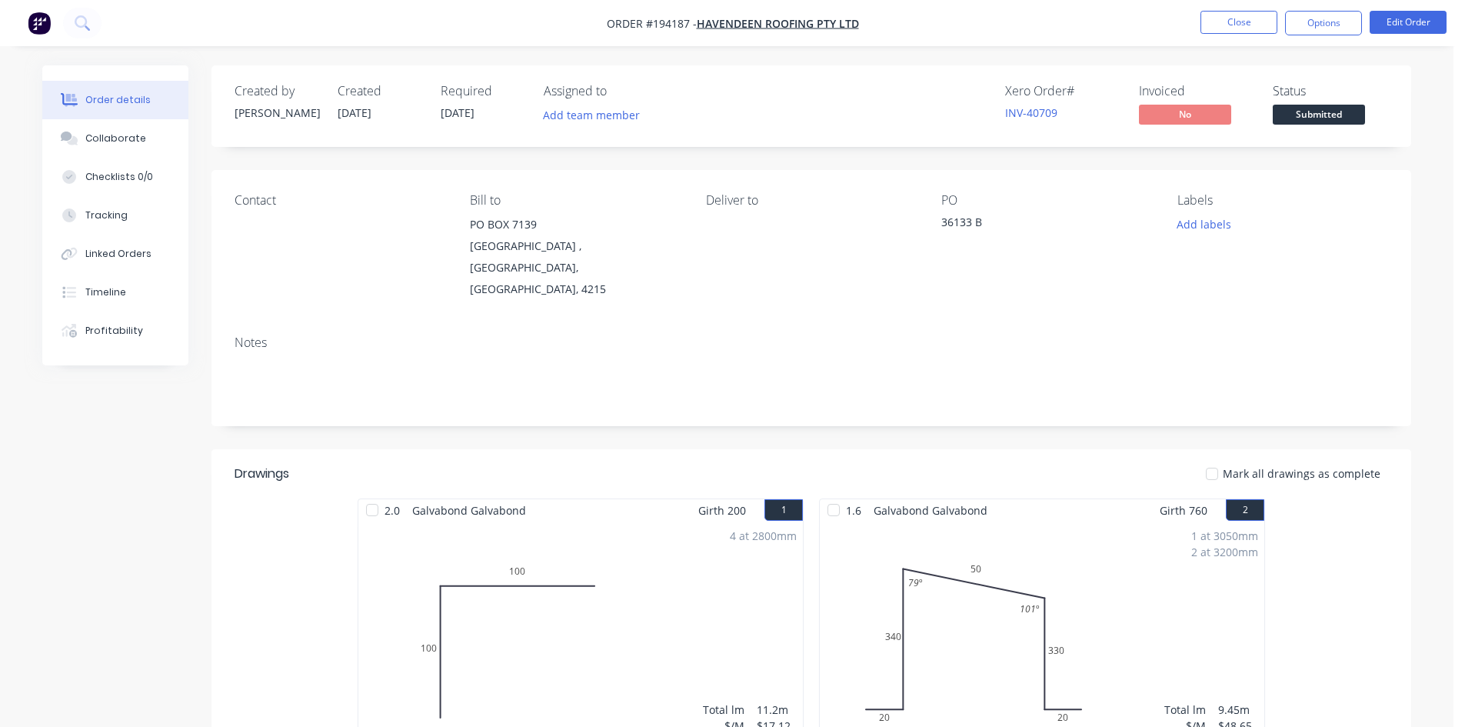
click at [1399, 51] on div "Order details Collaborate Checklists 0/0 Tracking Linked Orders Timeline Profit…" at bounding box center [727, 660] width 1454 height 1320
click at [1414, 21] on button "Edit Order" at bounding box center [1408, 22] width 77 height 23
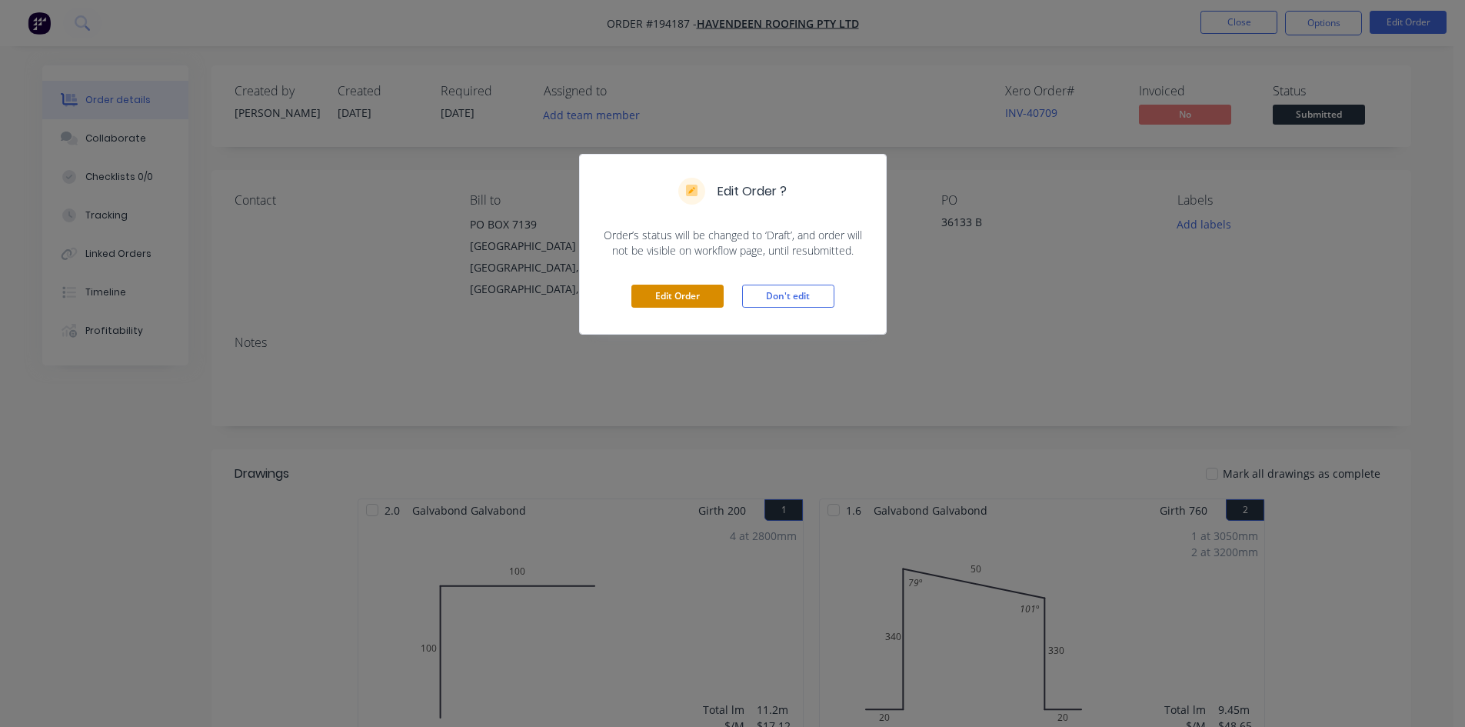
click at [704, 292] on button "Edit Order" at bounding box center [677, 296] width 92 height 23
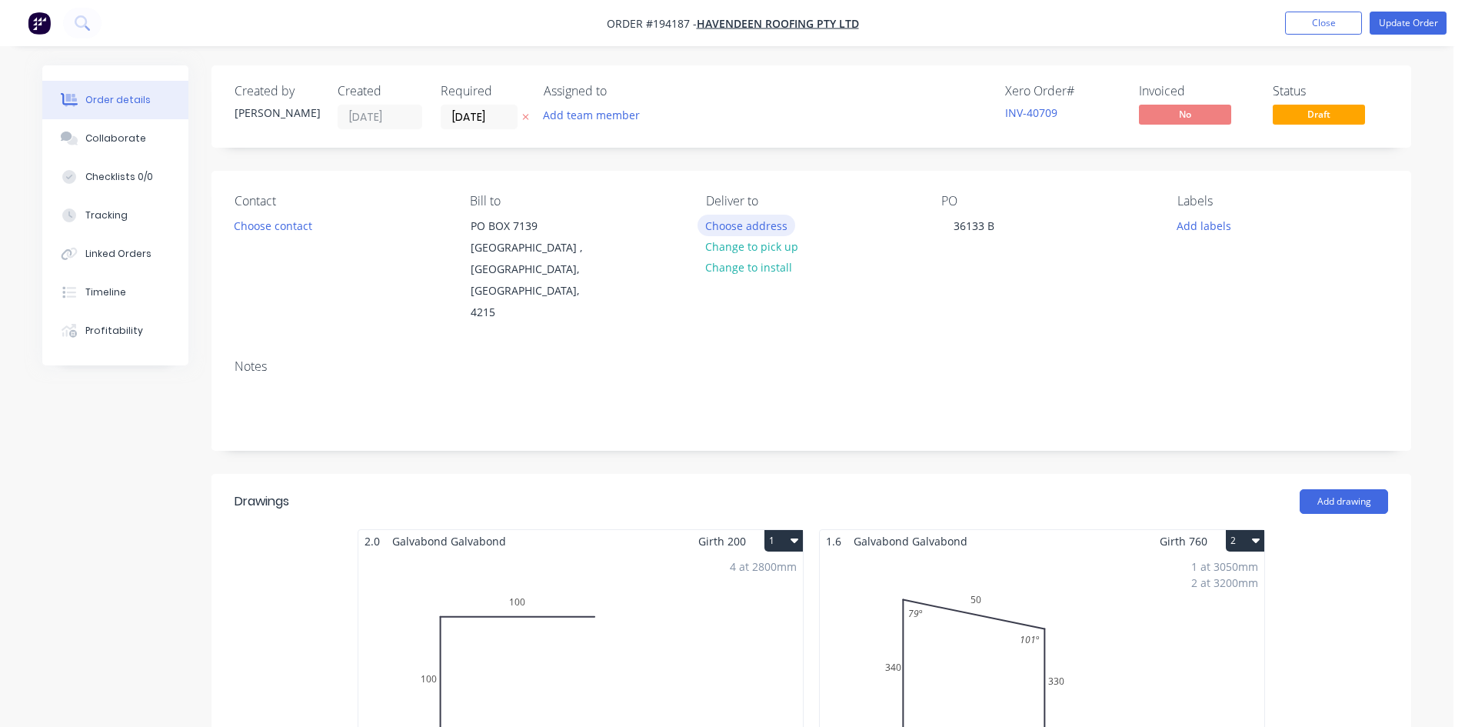
click at [733, 223] on button "Choose address" at bounding box center [747, 225] width 98 height 21
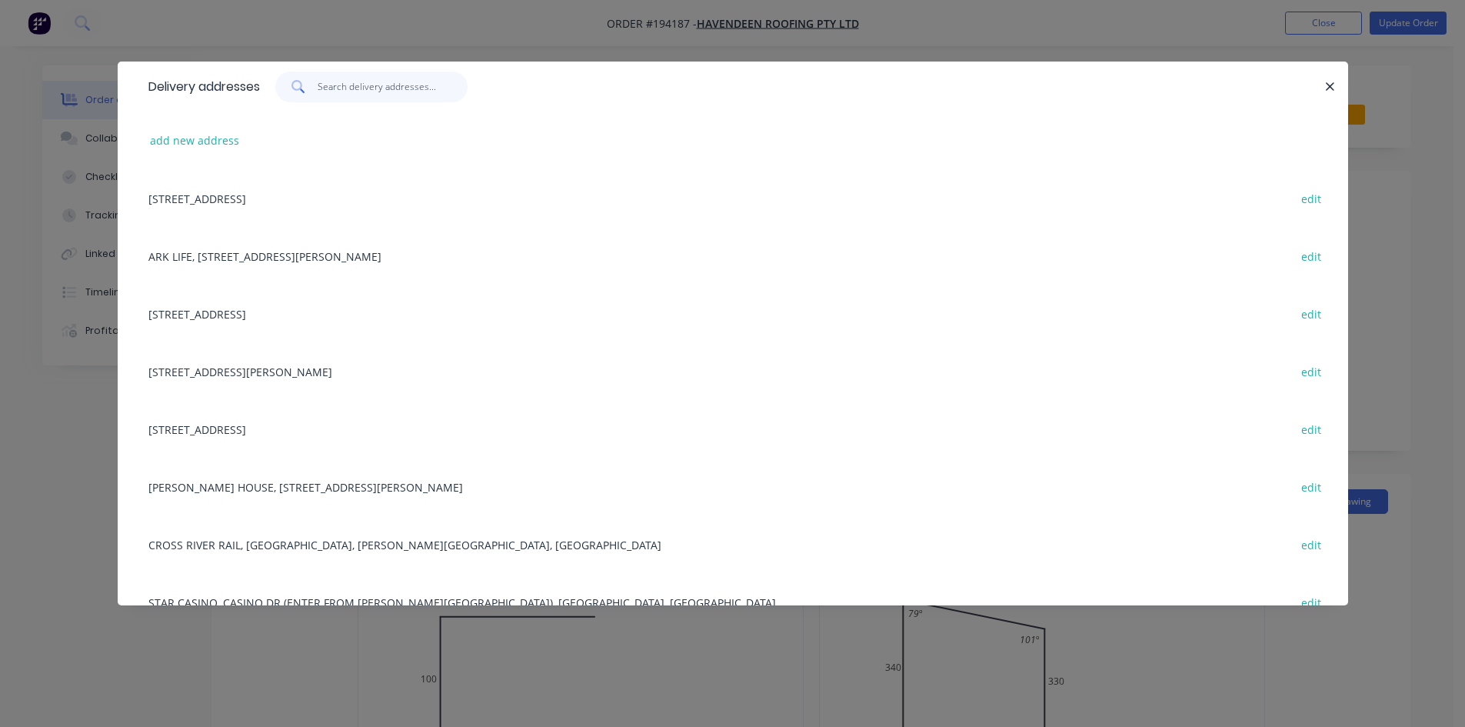
click at [365, 88] on input "text" at bounding box center [393, 87] width 150 height 31
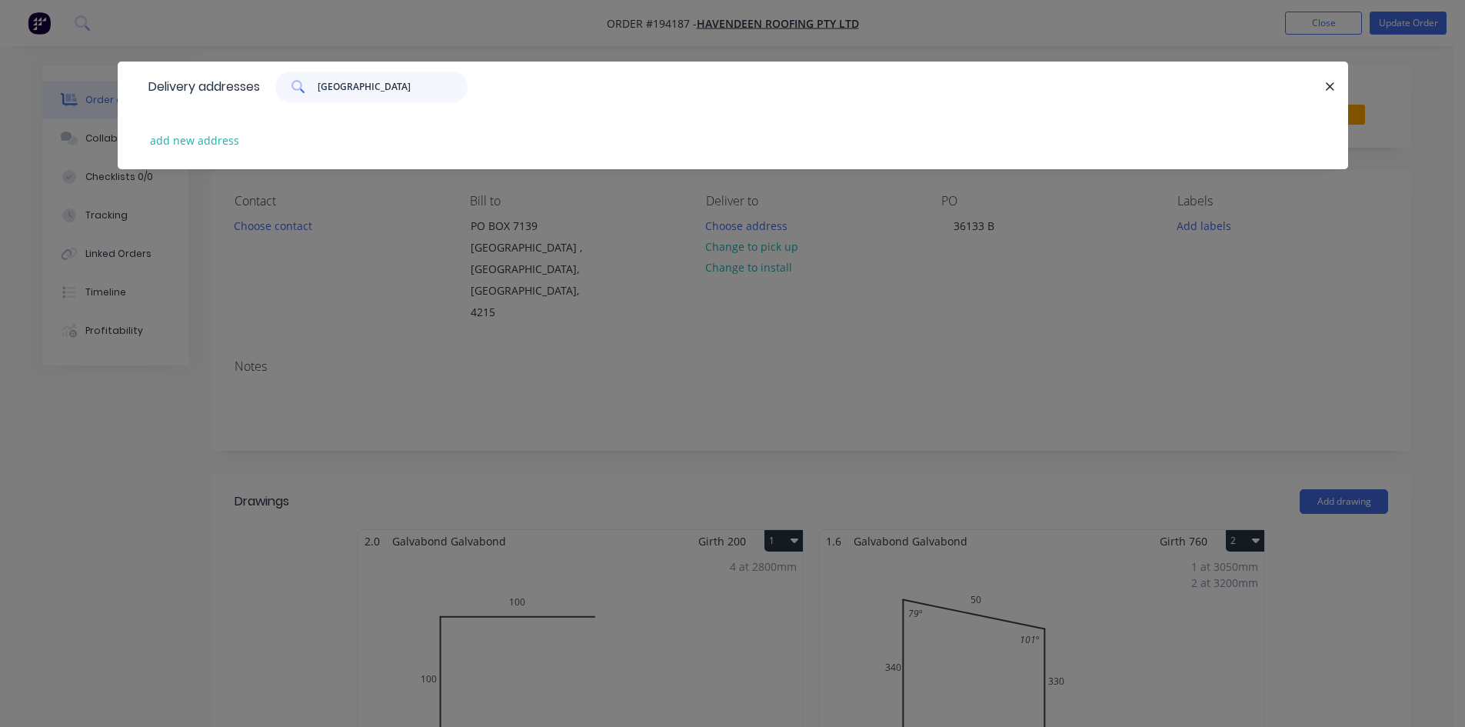
drag, startPoint x: 365, startPoint y: 88, endPoint x: 145, endPoint y: 42, distance: 224.9
click at [145, 42] on div "Delivery addresses miami add new address" at bounding box center [732, 363] width 1465 height 727
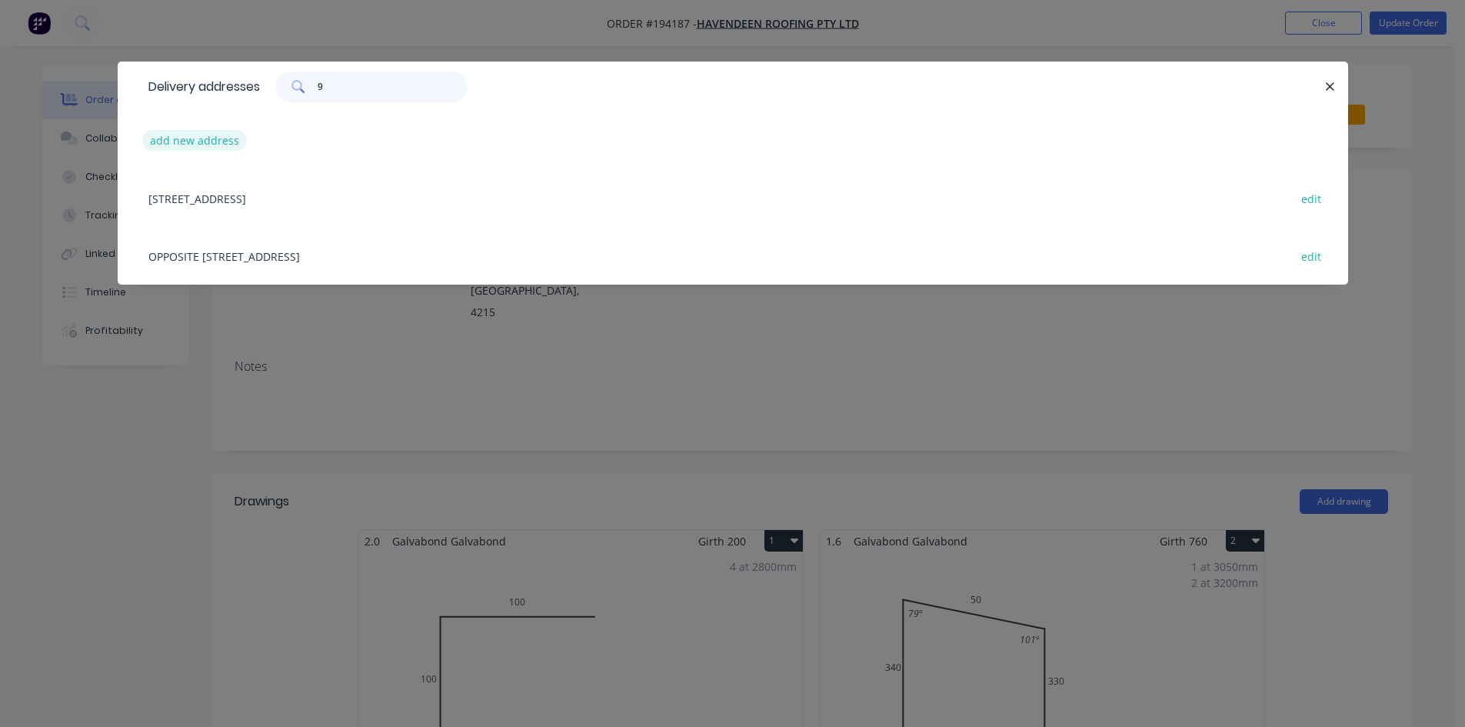
type input "9"
click at [187, 132] on button "add new address" at bounding box center [194, 140] width 105 height 21
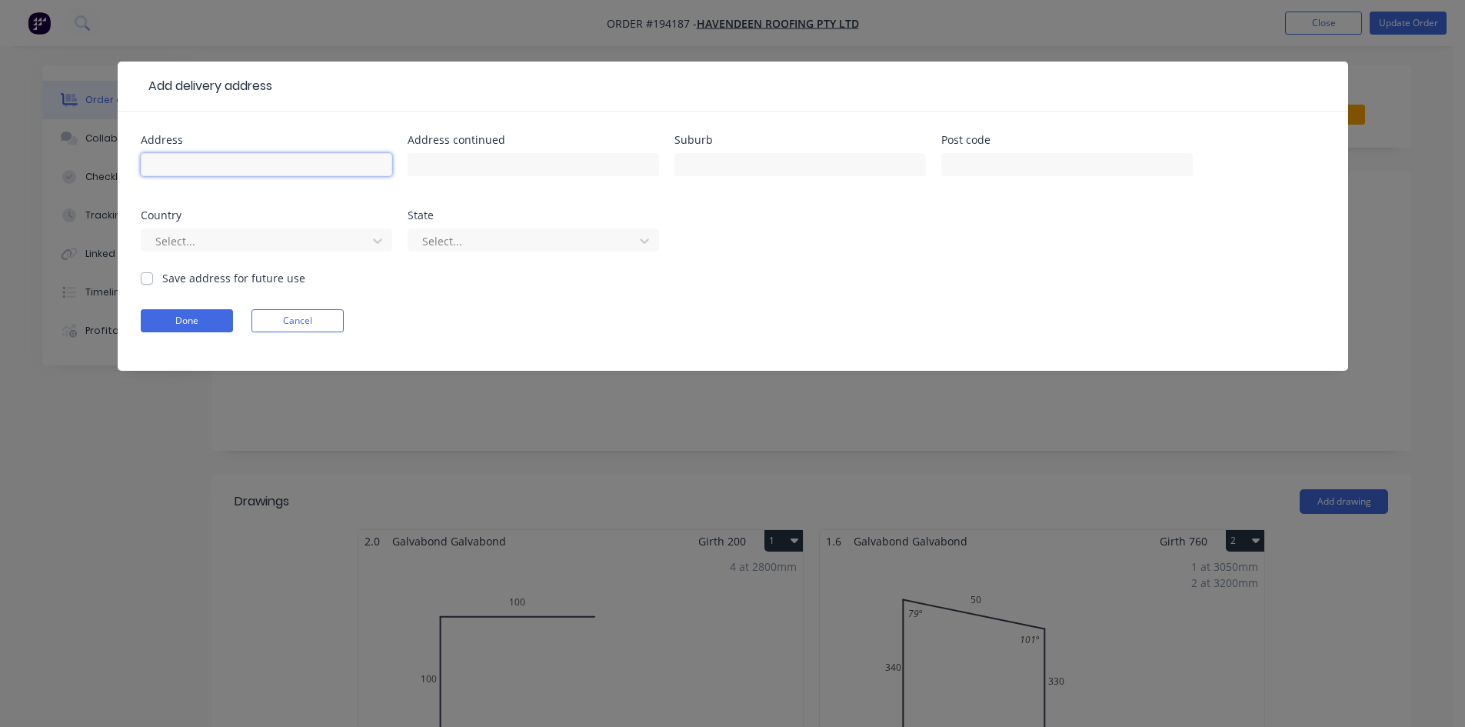
click at [245, 158] on input "text" at bounding box center [266, 164] width 251 height 23
type input "9 Ozone Parade,"
type input "[GEOGRAPHIC_DATA]"
click button "Done" at bounding box center [187, 320] width 92 height 23
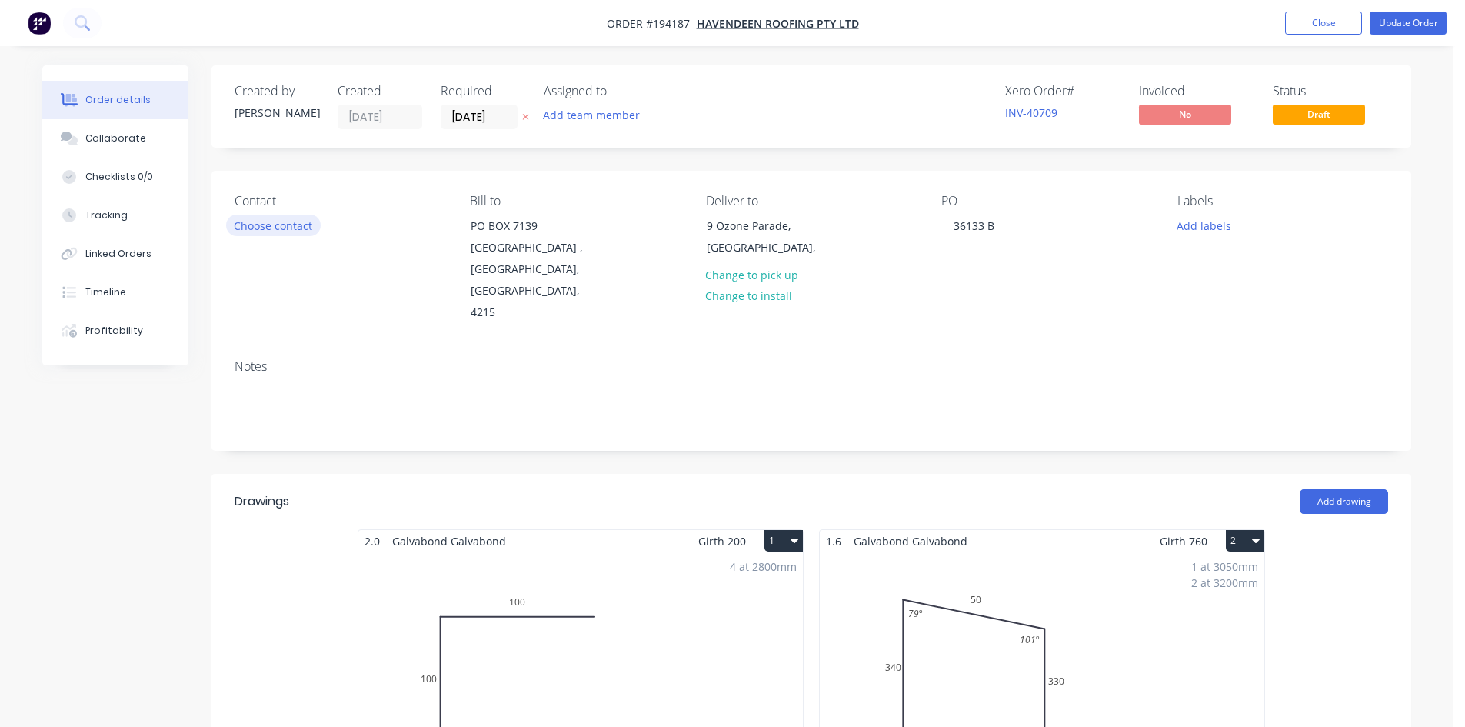
click at [283, 229] on button "Choose contact" at bounding box center [273, 225] width 95 height 21
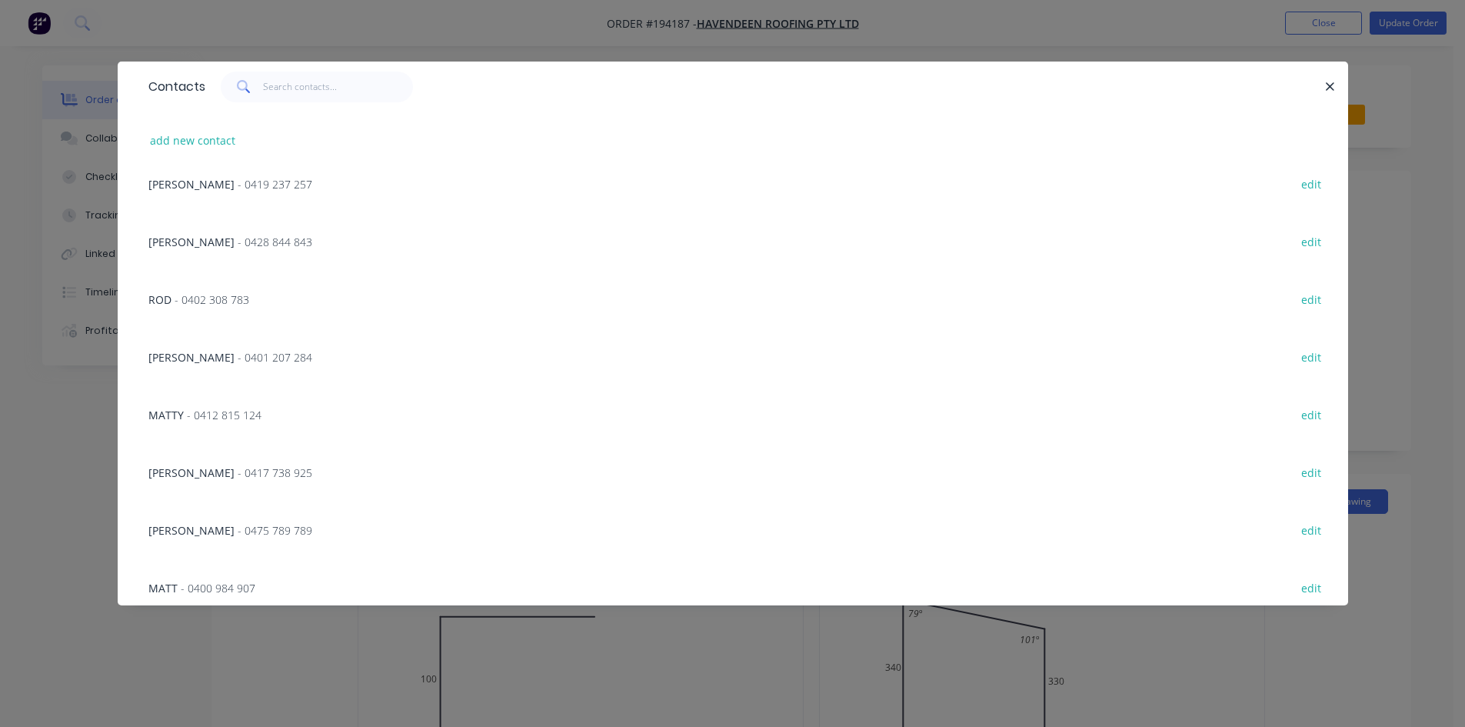
scroll to position [718, 0]
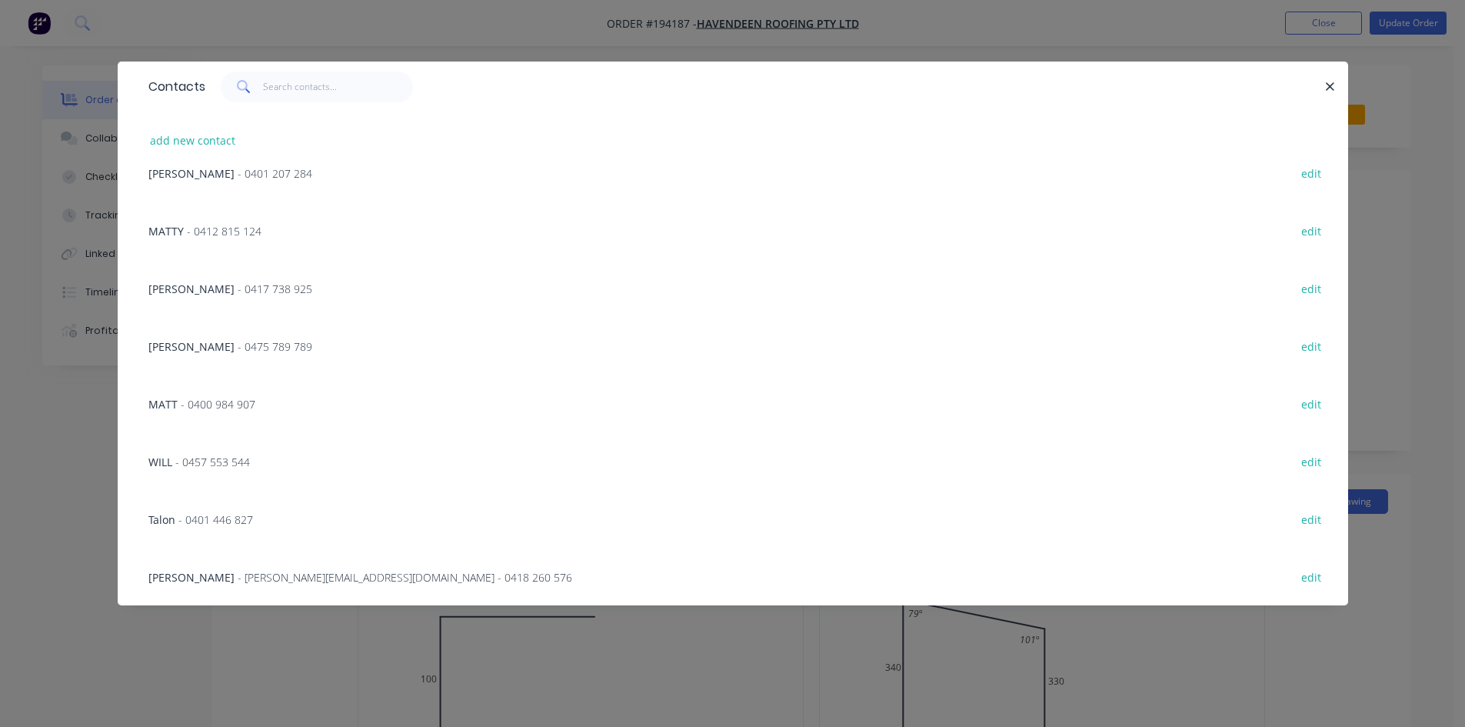
click at [245, 223] on div "MATTY - 0412 815 124" at bounding box center [204, 231] width 113 height 16
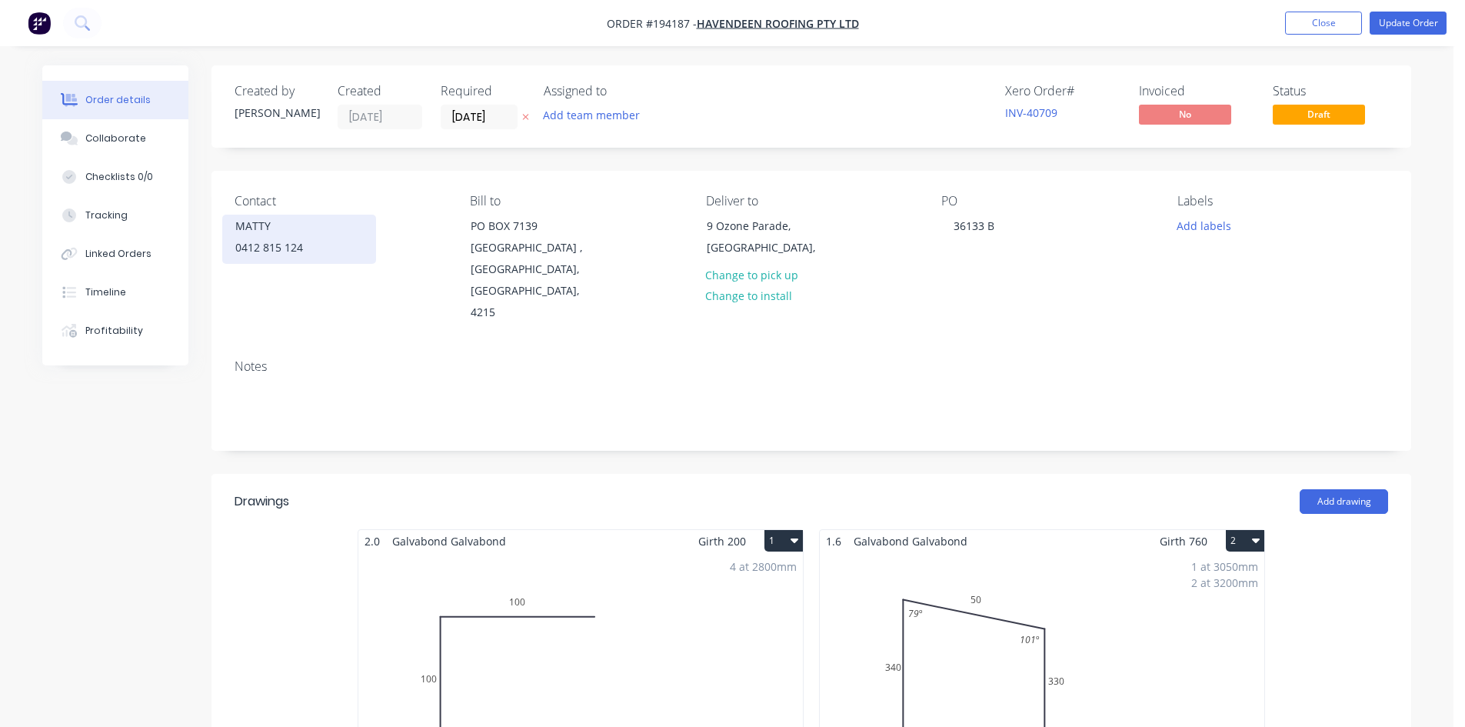
click at [320, 247] on div "0412 815 124" at bounding box center [299, 248] width 128 height 22
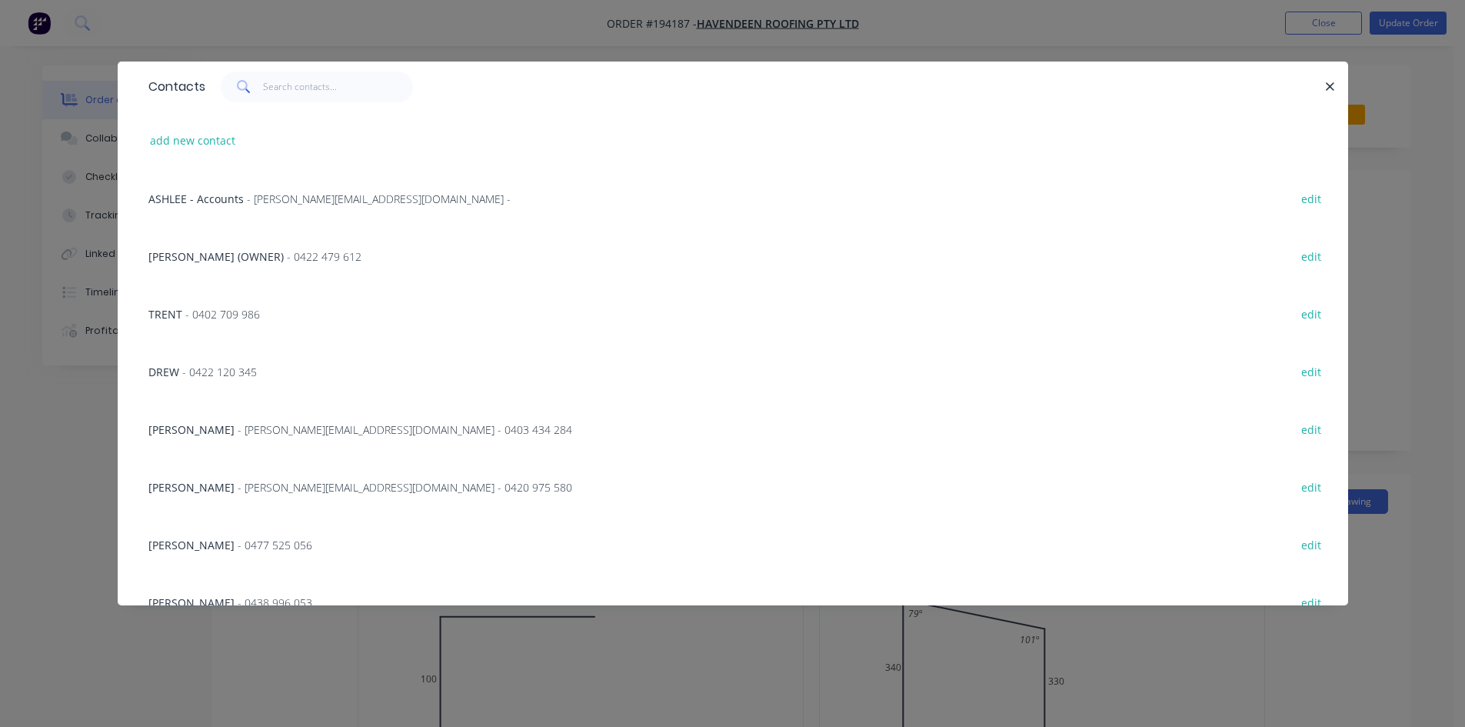
click at [200, 127] on div "add new contact" at bounding box center [733, 141] width 1184 height 58
click at [202, 132] on button "add new contact" at bounding box center [193, 140] width 102 height 21
select select "AU"
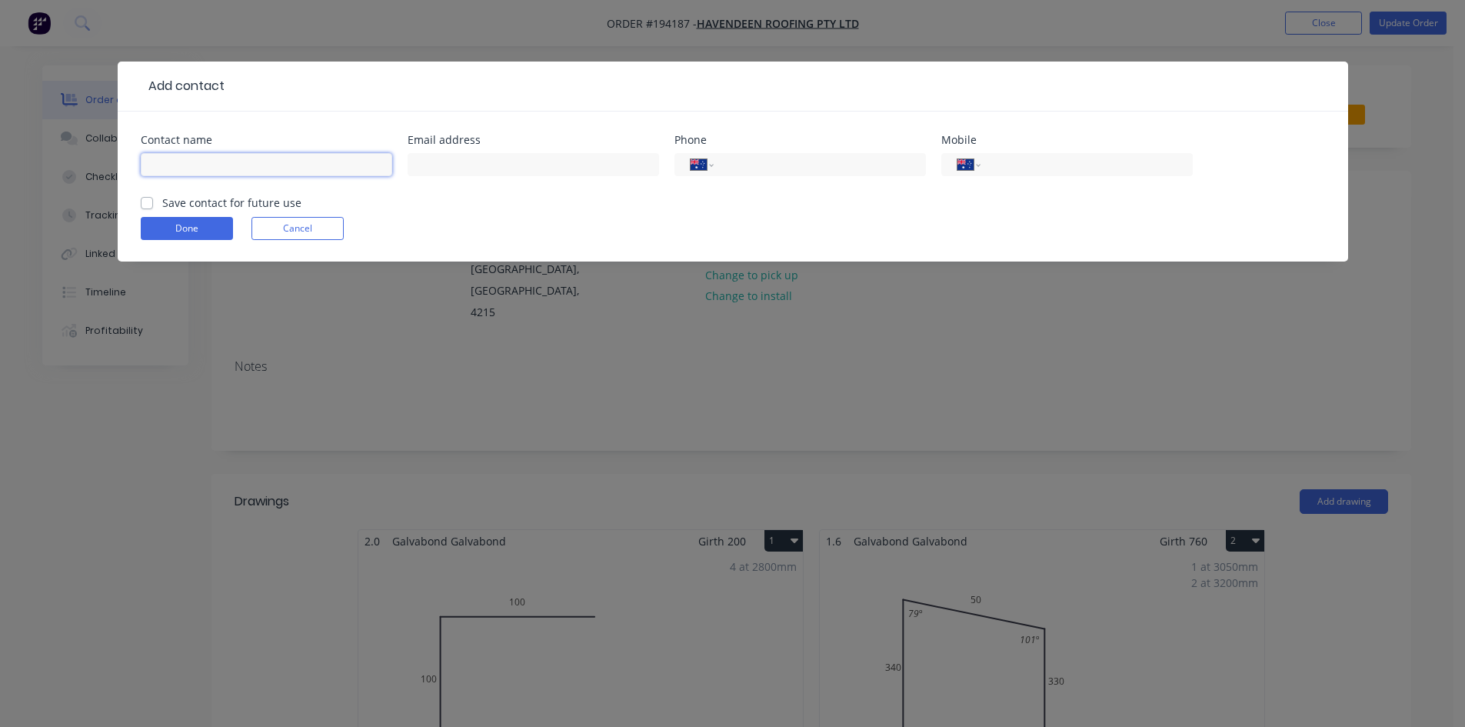
click at [214, 160] on input "text" at bounding box center [266, 164] width 251 height 23
type input "Maty"
type input "0401 161 578"
click button "Done" at bounding box center [187, 228] width 92 height 23
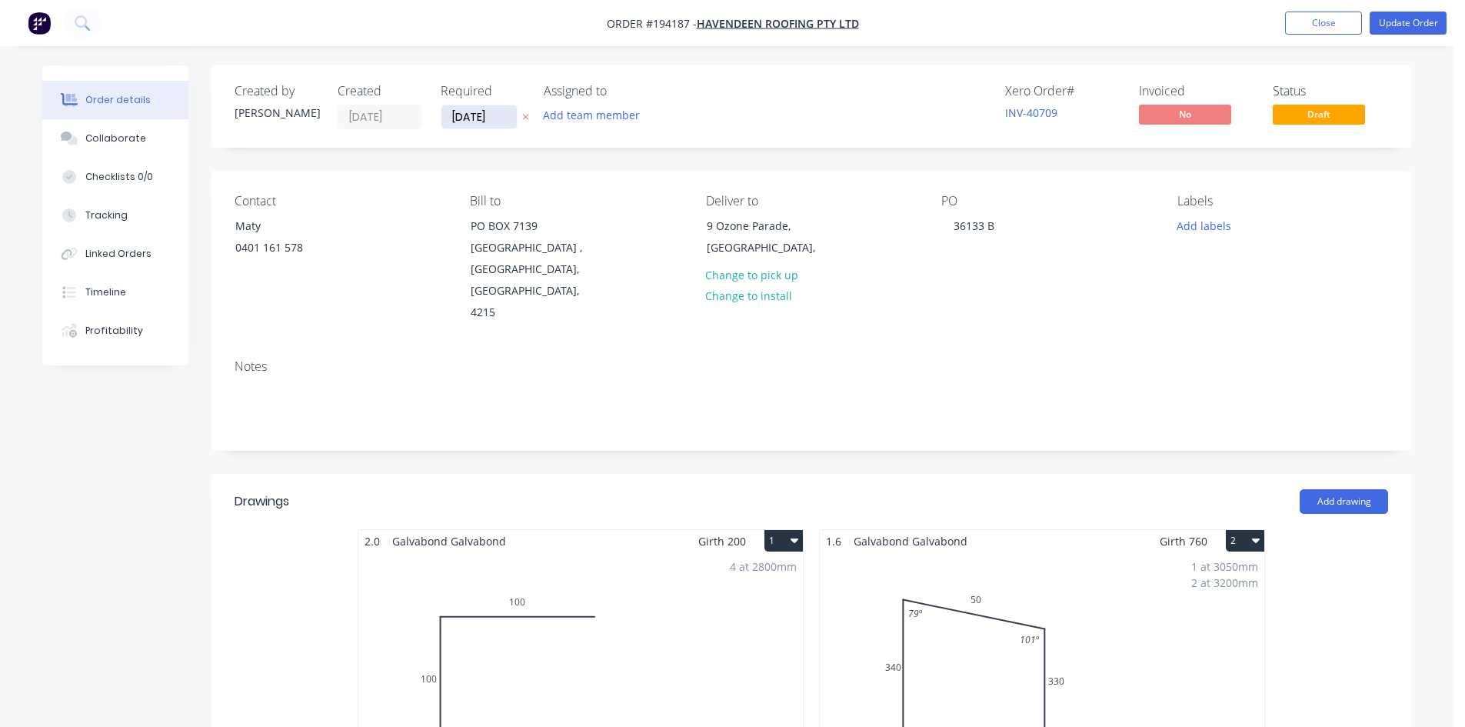
click at [470, 108] on input "[DATE]" at bounding box center [478, 116] width 75 height 23
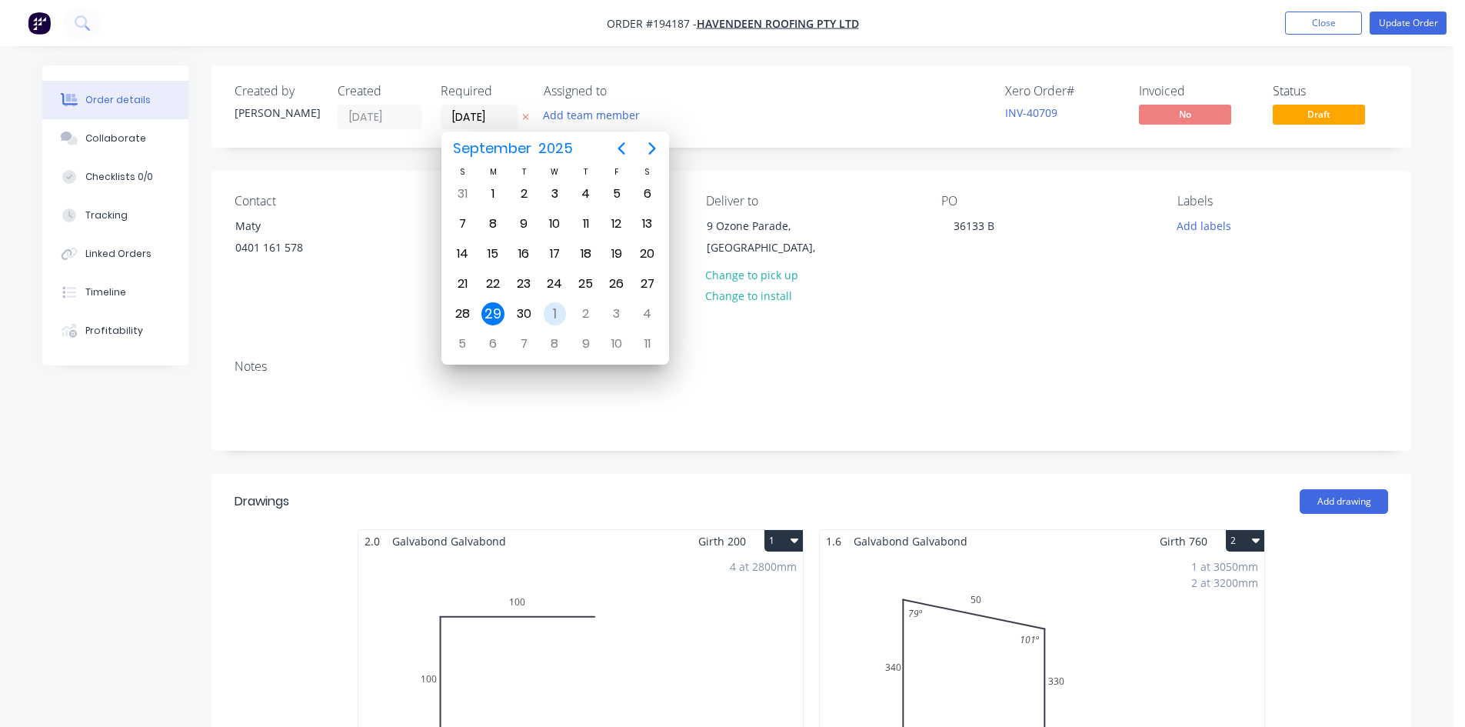
click at [555, 314] on div "1" at bounding box center [555, 313] width 23 height 23
type input "[DATE]"
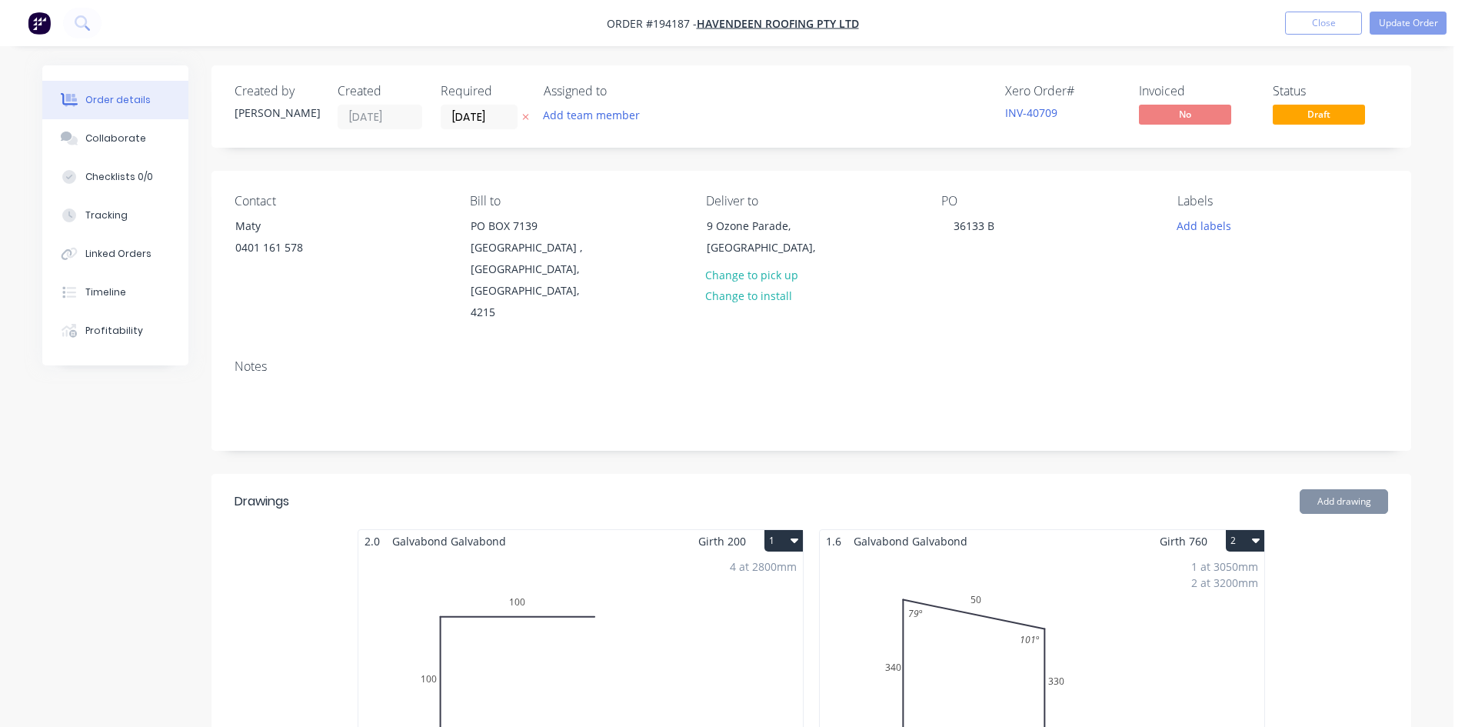
scroll to position [0, 0]
drag, startPoint x: 1187, startPoint y: 237, endPoint x: 1193, endPoint y: 229, distance: 9.8
click at [1191, 231] on div "Labels Add labels" at bounding box center [1282, 259] width 211 height 130
click at [1193, 229] on button "Add labels" at bounding box center [1203, 225] width 71 height 21
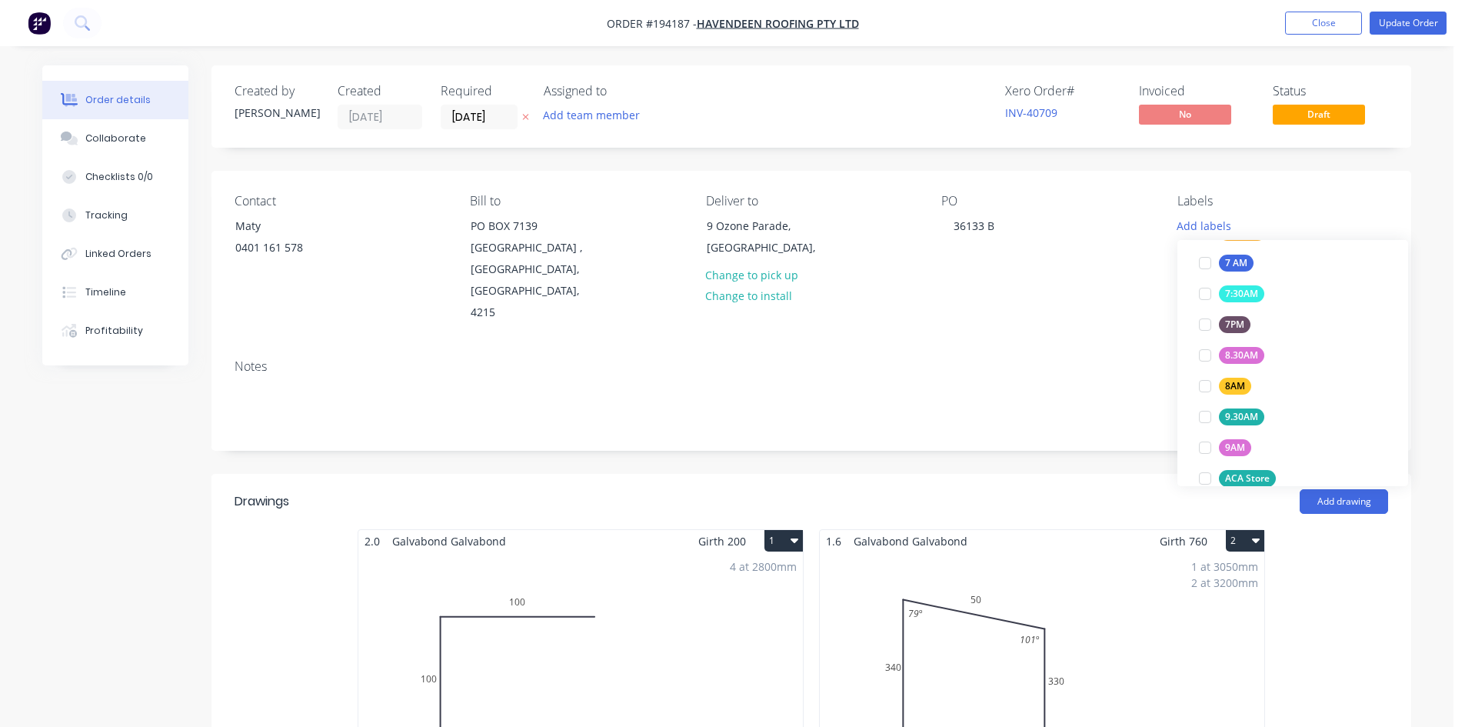
scroll to position [441, 0]
click at [1219, 385] on div at bounding box center [1205, 383] width 31 height 31
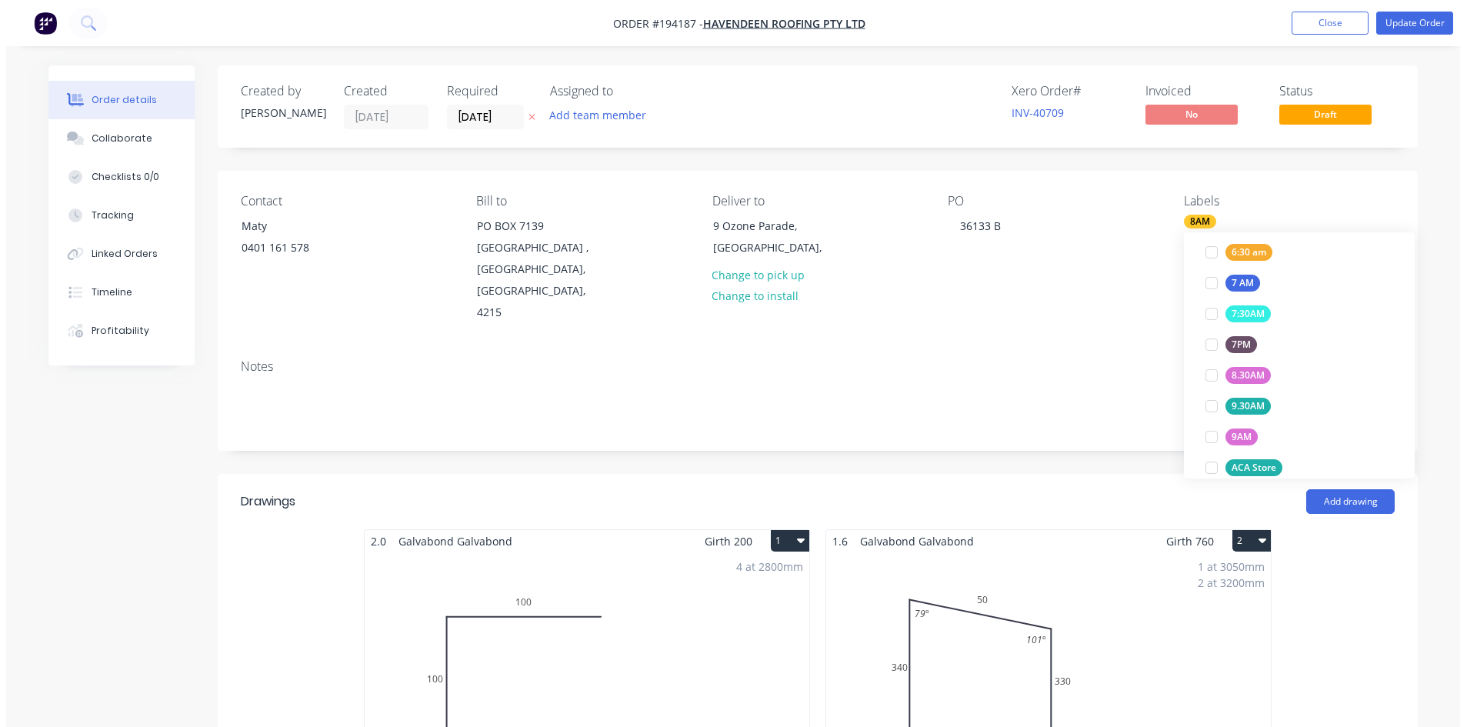
scroll to position [0, 0]
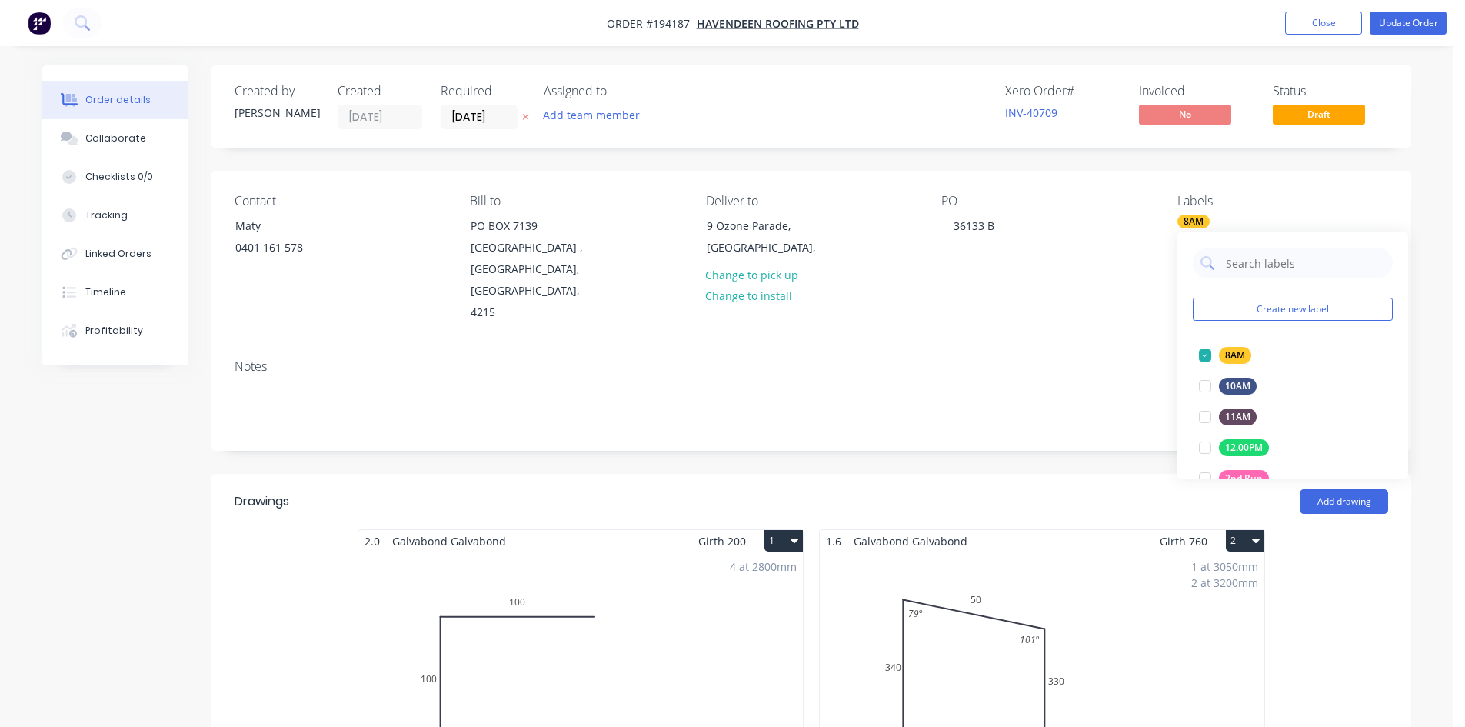
click at [1032, 304] on div "Contact Maty [PHONE_NUMBER] Bill to [STREET_ADDRESS] Deliver to [STREET_ADDRESS…" at bounding box center [811, 259] width 1200 height 176
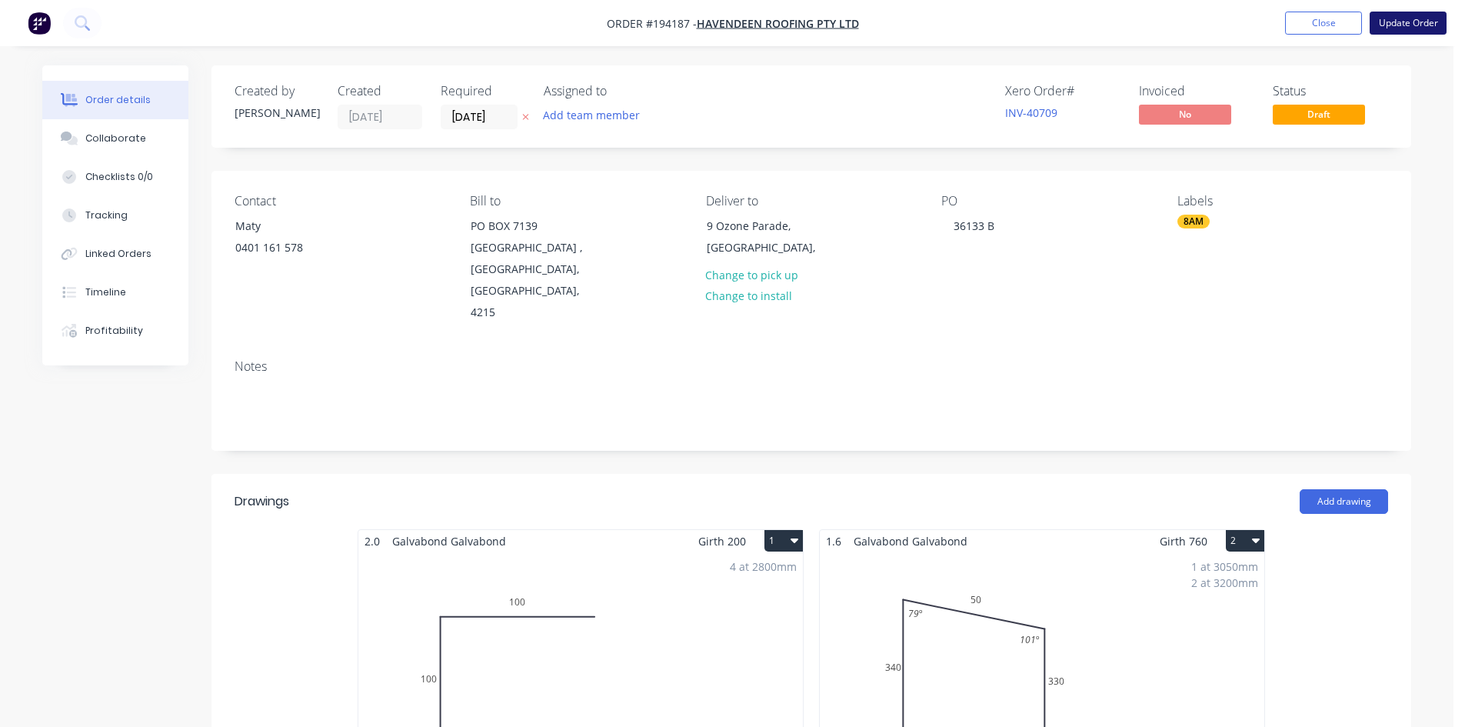
click at [1411, 20] on button "Update Order" at bounding box center [1408, 23] width 77 height 23
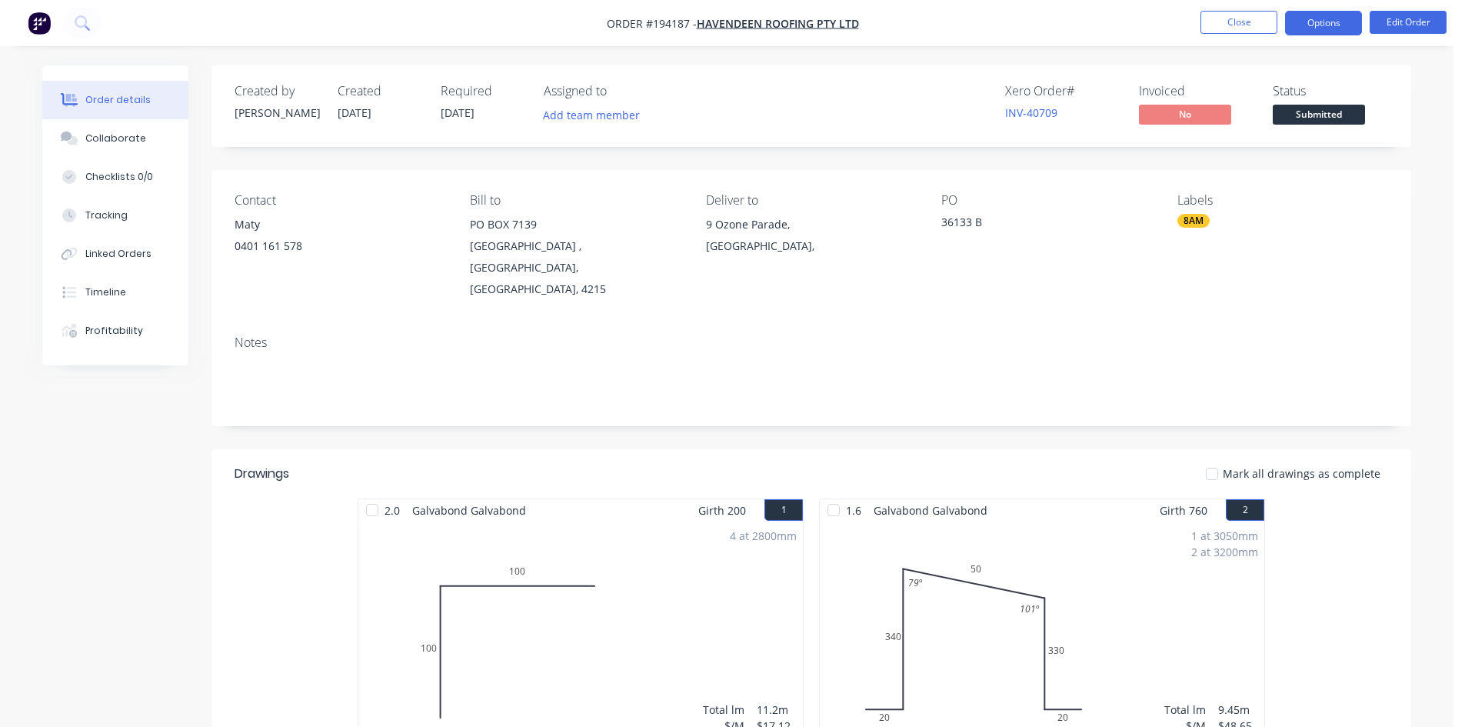
click at [1300, 13] on button "Options" at bounding box center [1323, 23] width 77 height 25
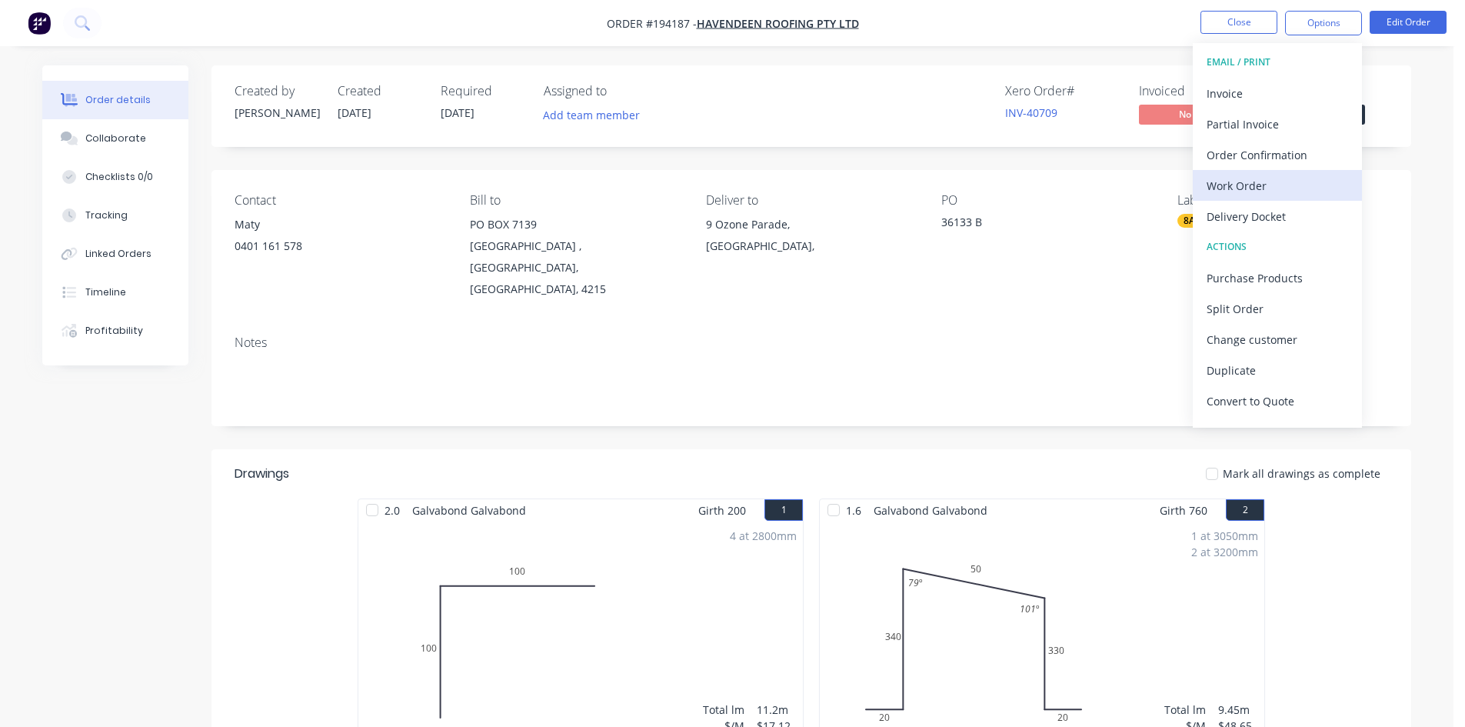
click at [1267, 186] on div "Work Order" at bounding box center [1278, 186] width 142 height 22
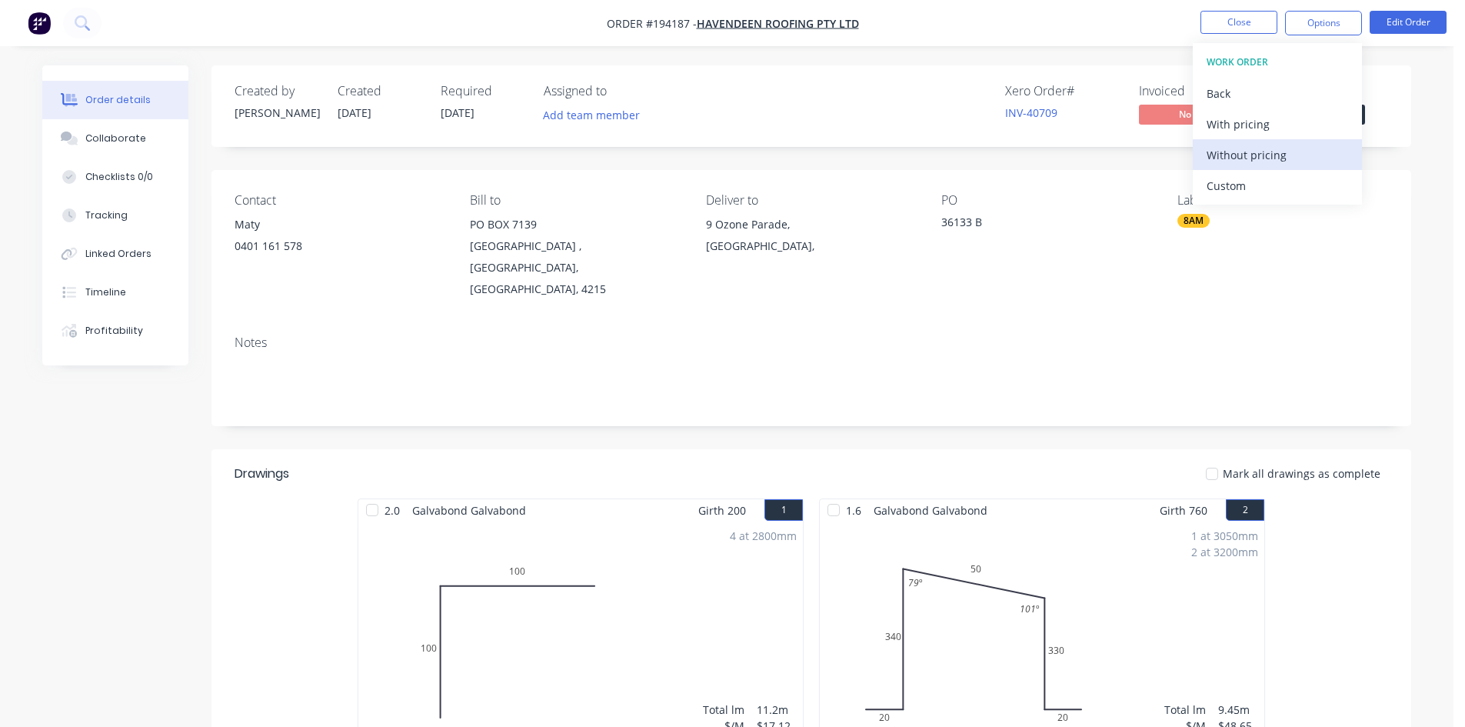
click at [1274, 158] on div "Without pricing" at bounding box center [1278, 155] width 142 height 22
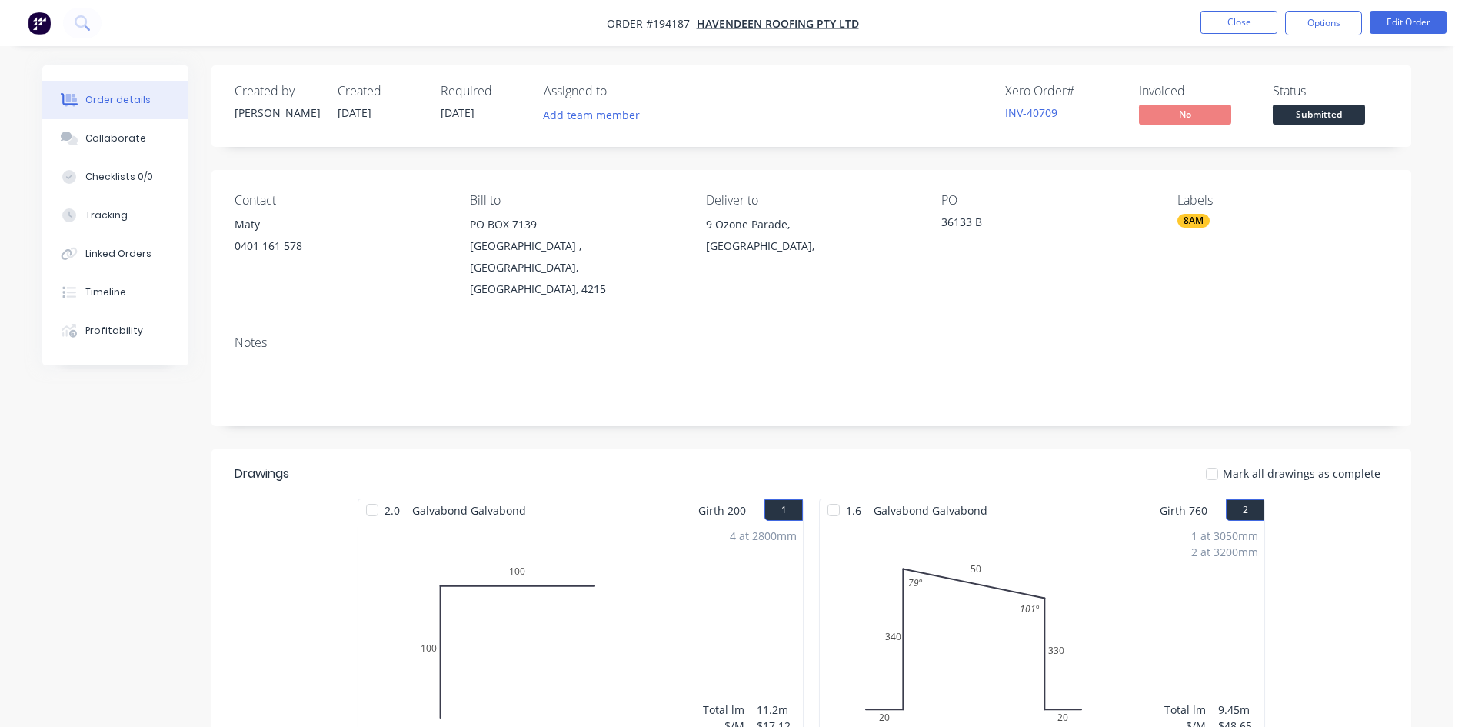
click at [954, 20] on nav "Order #194187 - Havendeen Roofing Pty Ltd Close Options Edit Order" at bounding box center [732, 23] width 1465 height 46
click at [34, 29] on img "button" at bounding box center [39, 23] width 23 height 23
